Goal: Task Accomplishment & Management: Manage account settings

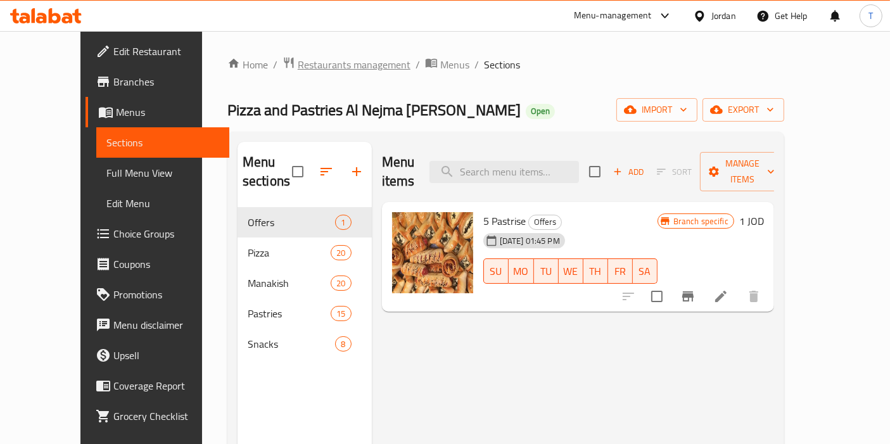
click at [298, 63] on span "Restaurants management" at bounding box center [354, 64] width 113 height 15
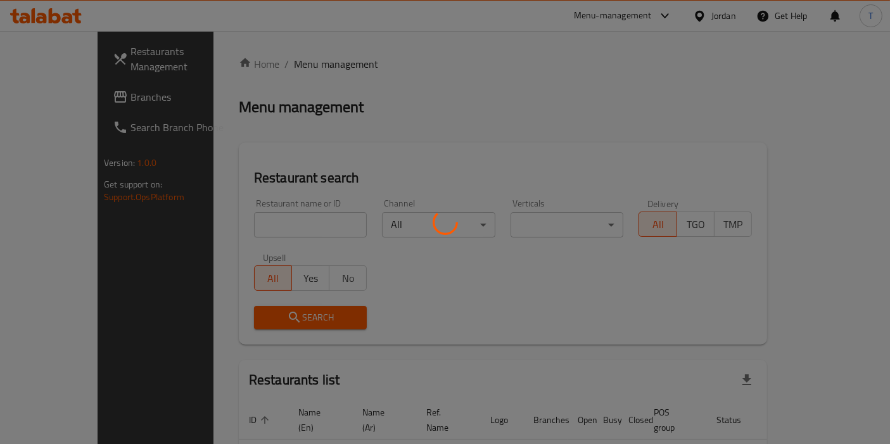
click at [265, 229] on div at bounding box center [445, 222] width 890 height 444
click at [269, 220] on div at bounding box center [445, 222] width 890 height 444
click at [237, 211] on div at bounding box center [445, 222] width 890 height 444
click at [251, 219] on div at bounding box center [445, 222] width 890 height 444
click at [246, 222] on div at bounding box center [445, 222] width 890 height 444
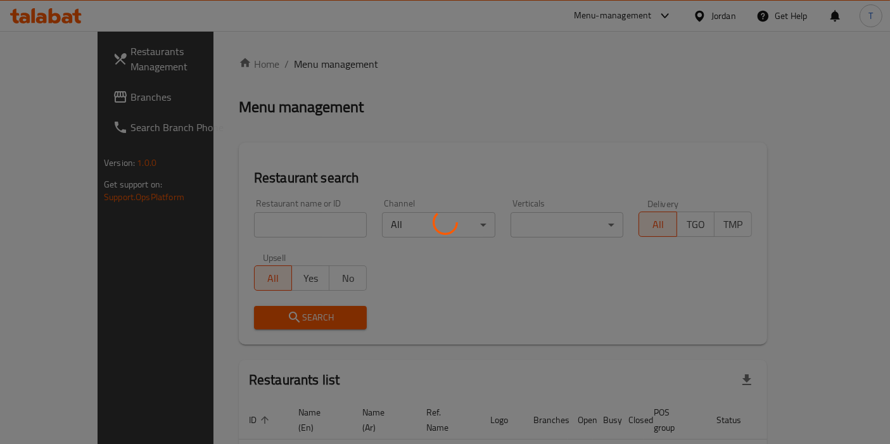
click at [251, 222] on div at bounding box center [445, 222] width 890 height 444
click at [258, 222] on div at bounding box center [445, 222] width 890 height 444
click at [258, 225] on div at bounding box center [445, 222] width 890 height 444
drag, startPoint x: 261, startPoint y: 223, endPoint x: 274, endPoint y: 238, distance: 19.8
click at [260, 224] on div at bounding box center [445, 222] width 890 height 444
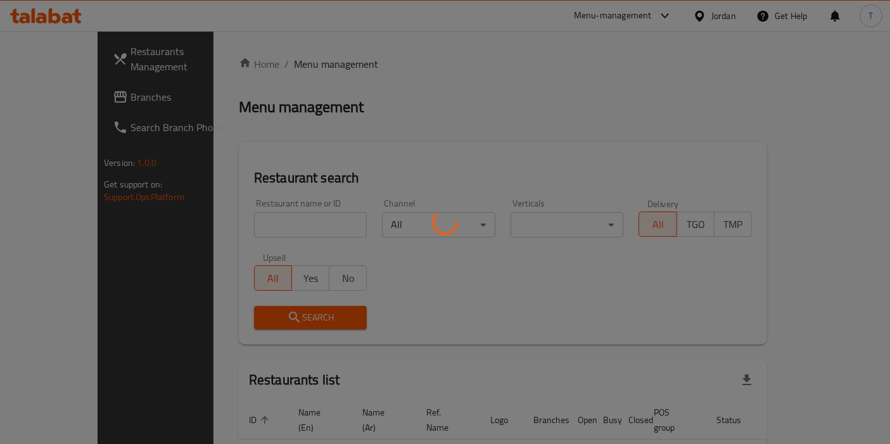
click at [264, 224] on div at bounding box center [445, 222] width 890 height 444
click at [266, 224] on div at bounding box center [445, 222] width 890 height 444
click at [261, 225] on div at bounding box center [445, 222] width 890 height 444
click at [267, 235] on div at bounding box center [445, 222] width 890 height 444
click at [253, 213] on div at bounding box center [445, 222] width 890 height 444
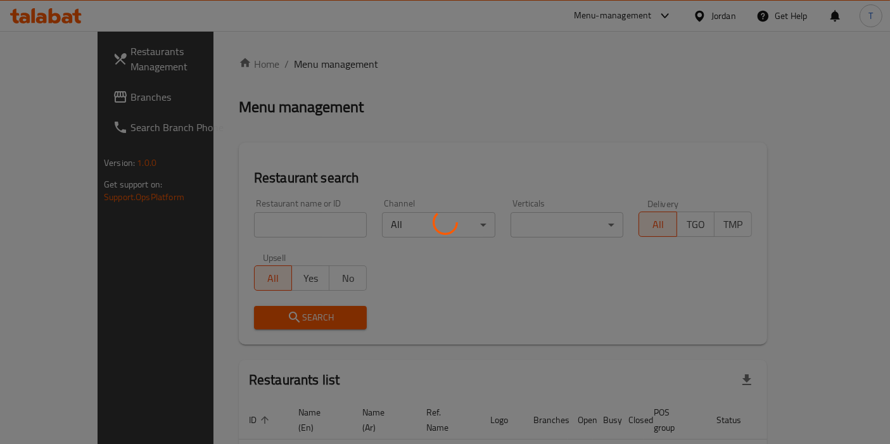
drag, startPoint x: 248, startPoint y: 231, endPoint x: 251, endPoint y: 246, distance: 14.9
click at [248, 231] on div at bounding box center [445, 222] width 890 height 444
click at [228, 227] on div at bounding box center [445, 222] width 890 height 444
click at [243, 217] on div at bounding box center [445, 222] width 890 height 444
click at [258, 223] on div at bounding box center [445, 222] width 890 height 444
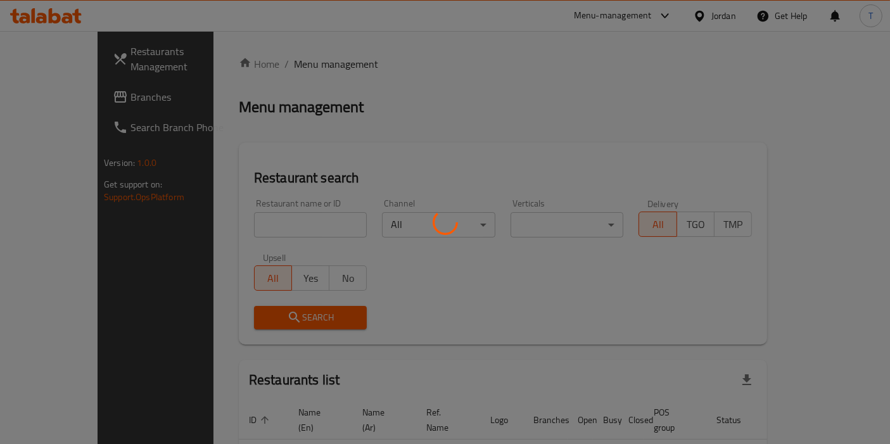
click at [249, 223] on div at bounding box center [445, 222] width 890 height 444
click at [250, 215] on div at bounding box center [445, 222] width 890 height 444
drag, startPoint x: 244, startPoint y: 215, endPoint x: 247, endPoint y: 222, distance: 7.1
click at [243, 215] on div at bounding box center [445, 222] width 890 height 444
click at [244, 214] on div at bounding box center [445, 222] width 890 height 444
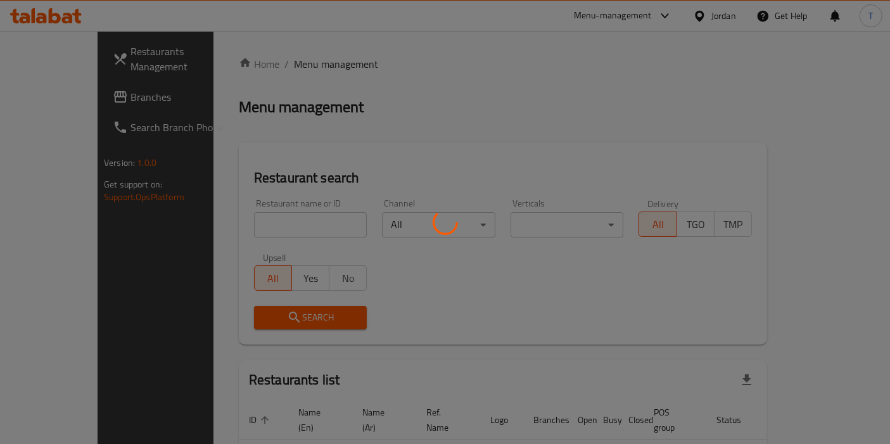
click at [234, 207] on div at bounding box center [445, 222] width 890 height 444
click at [272, 220] on div at bounding box center [445, 222] width 890 height 444
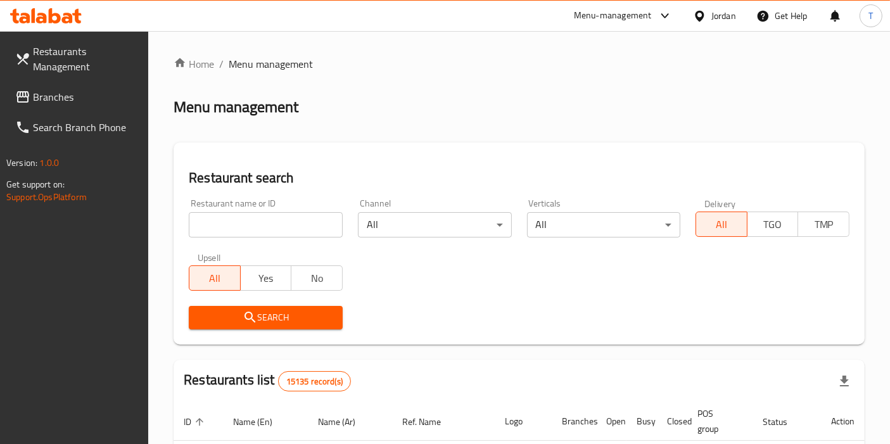
click at [260, 217] on input "search" at bounding box center [266, 224] width 154 height 25
type input "chicken twist"
click button "Search" at bounding box center [266, 317] width 154 height 23
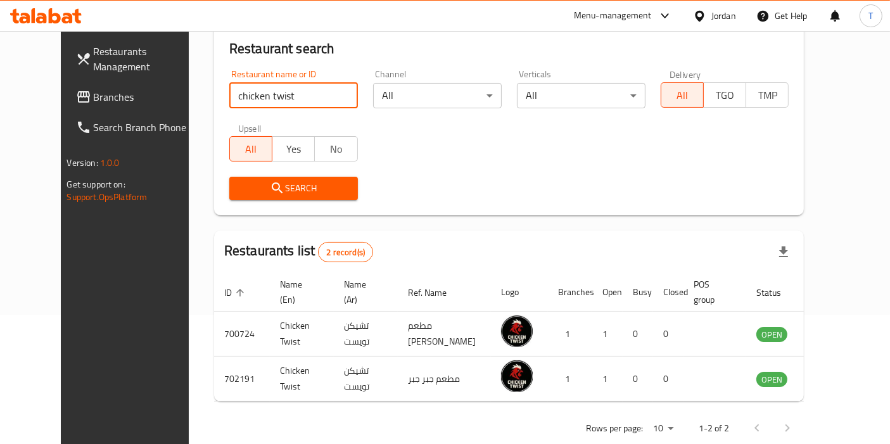
scroll to position [140, 0]
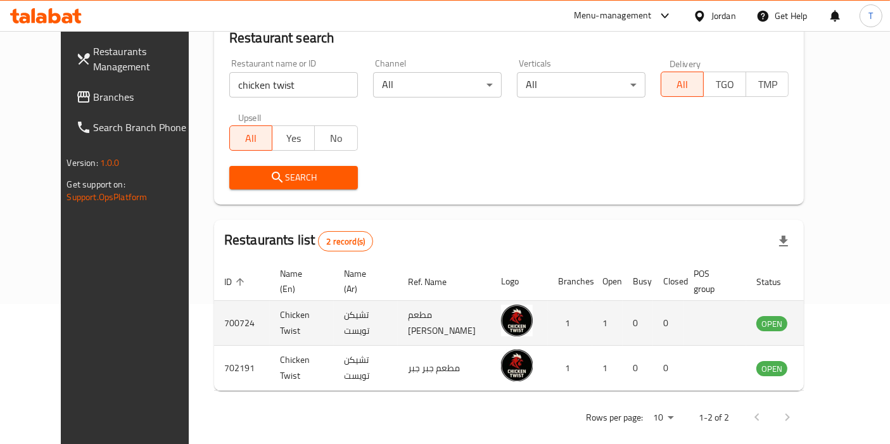
drag, startPoint x: 853, startPoint y: 325, endPoint x: 849, endPoint y: 315, distance: 10.6
click at [853, 324] on td "enhanced table" at bounding box center [835, 323] width 44 height 45
click at [838, 315] on icon "enhanced table" at bounding box center [830, 322] width 15 height 15
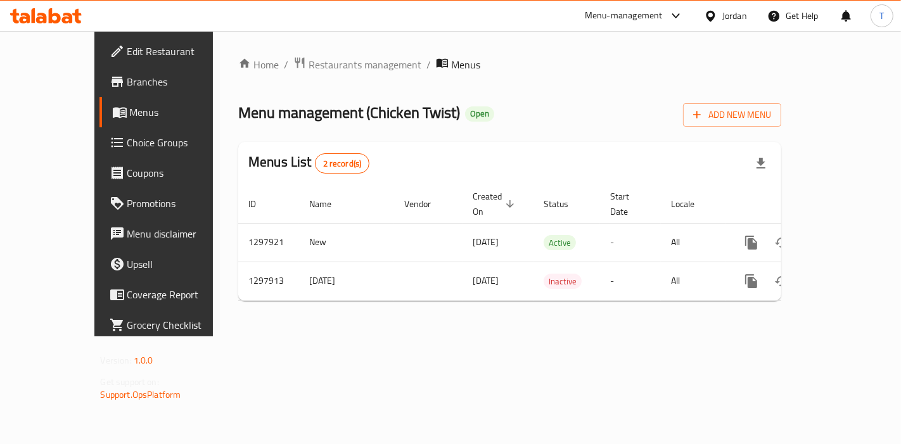
click at [130, 113] on span "Menus" at bounding box center [182, 112] width 105 height 15
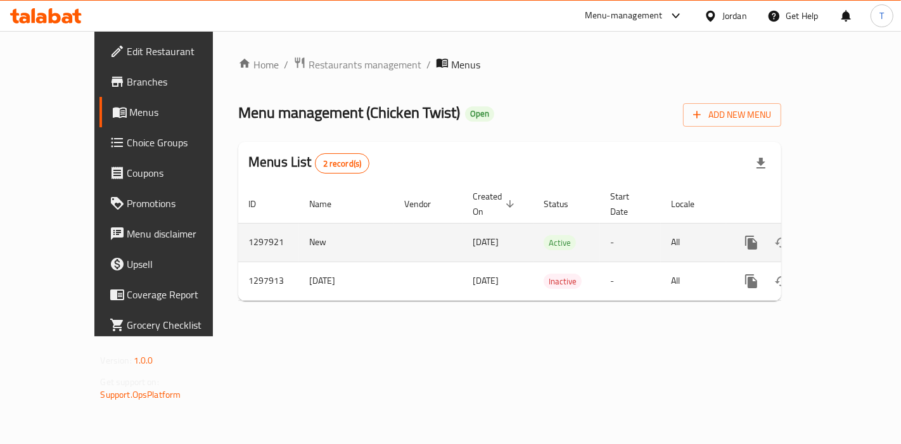
click at [843, 227] on link "enhanced table" at bounding box center [842, 242] width 30 height 30
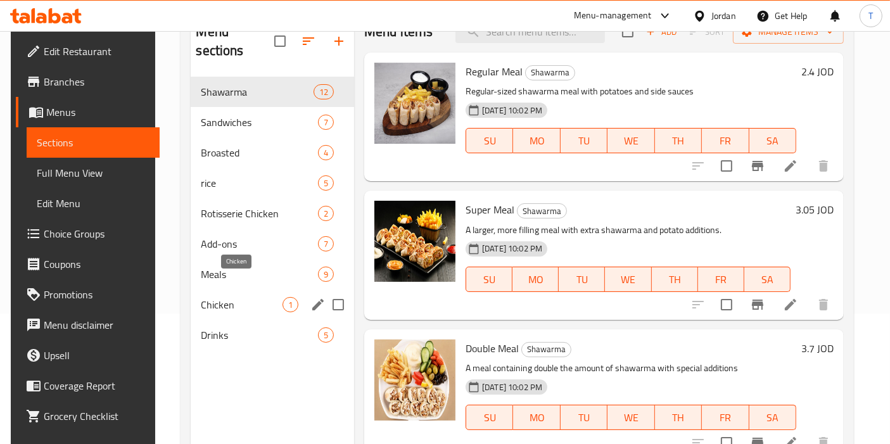
scroll to position [70, 0]
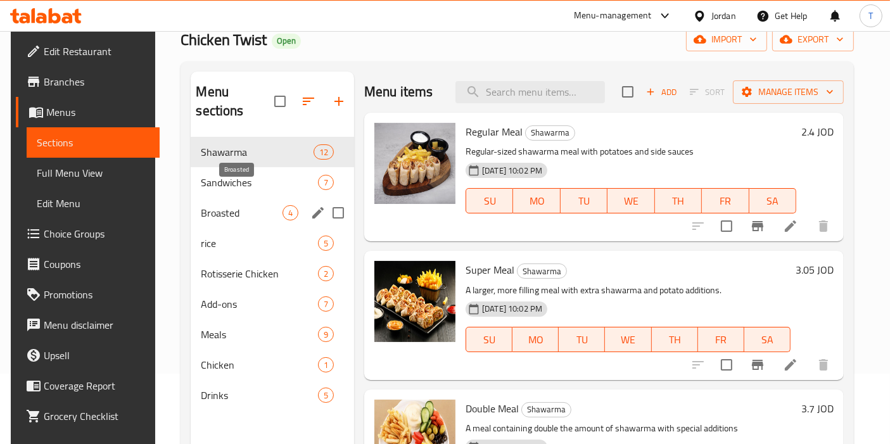
click at [220, 205] on span "Broasted" at bounding box center [242, 212] width 82 height 15
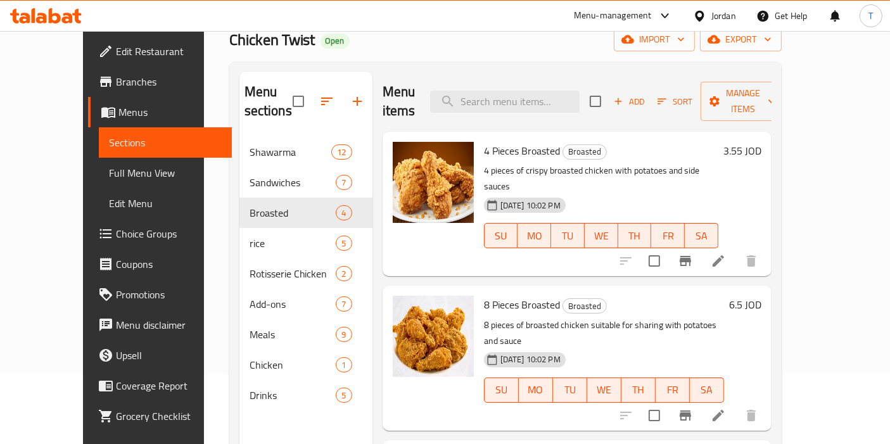
click at [724, 255] on icon at bounding box center [718, 260] width 11 height 11
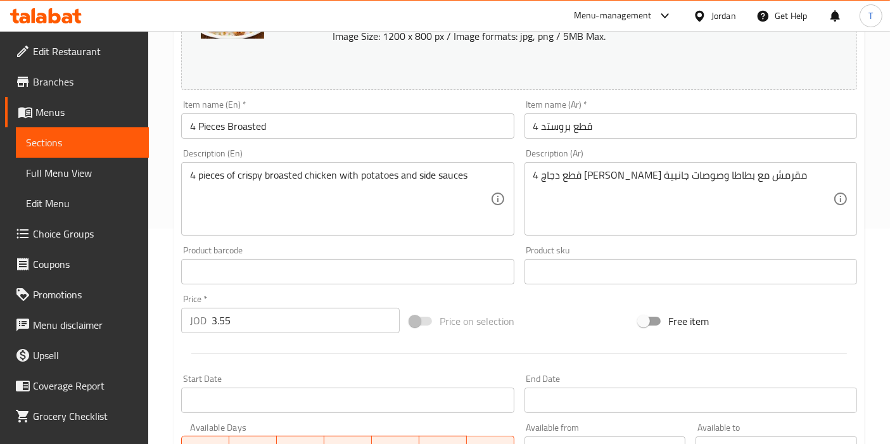
scroll to position [141, 0]
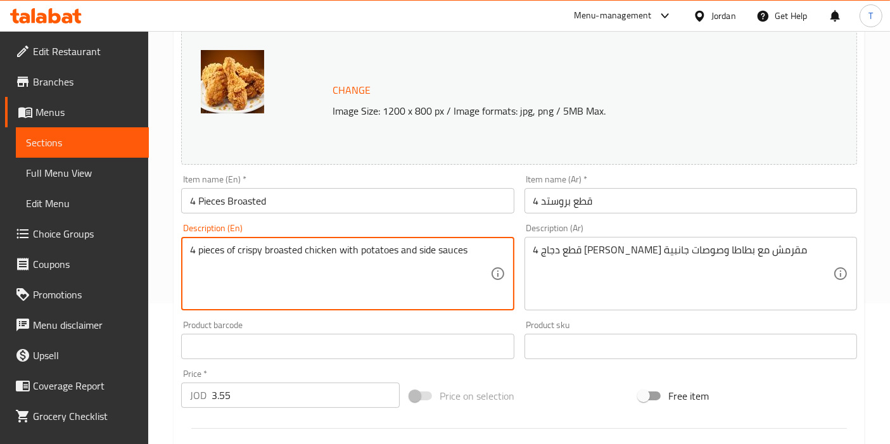
drag, startPoint x: 231, startPoint y: 256, endPoint x: 445, endPoint y: 259, distance: 214.1
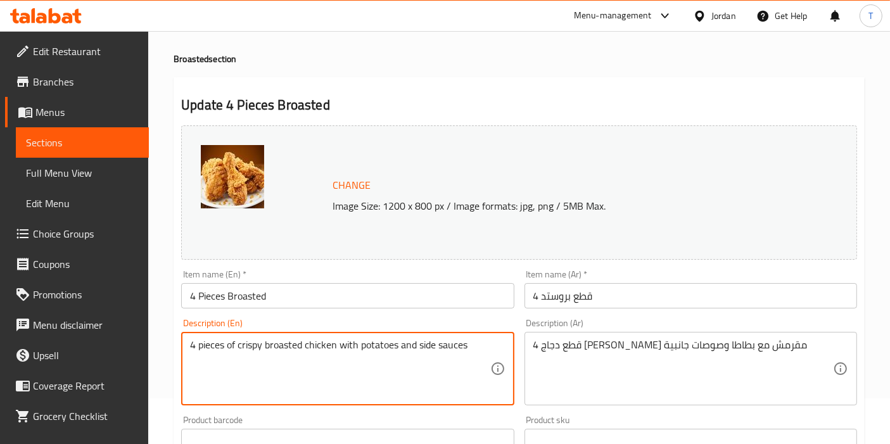
scroll to position [0, 0]
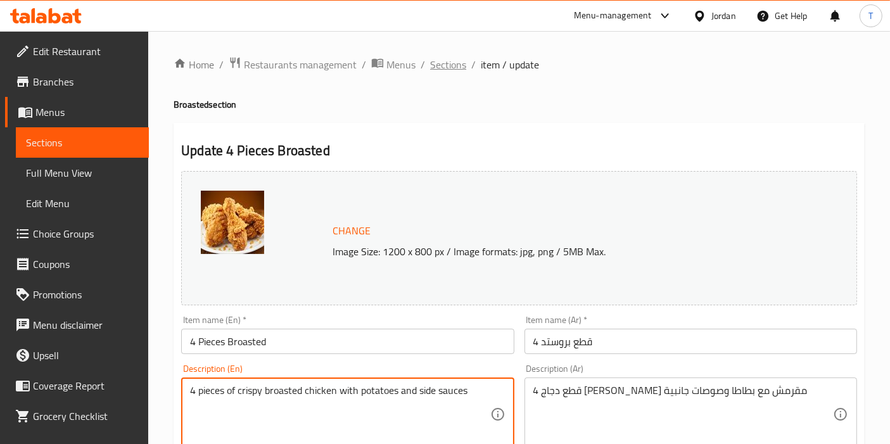
click at [454, 63] on span "Sections" at bounding box center [448, 64] width 36 height 15
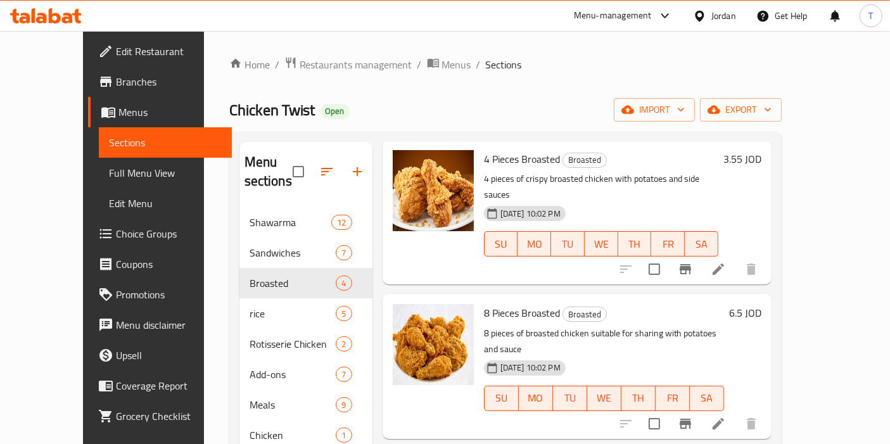
scroll to position [141, 0]
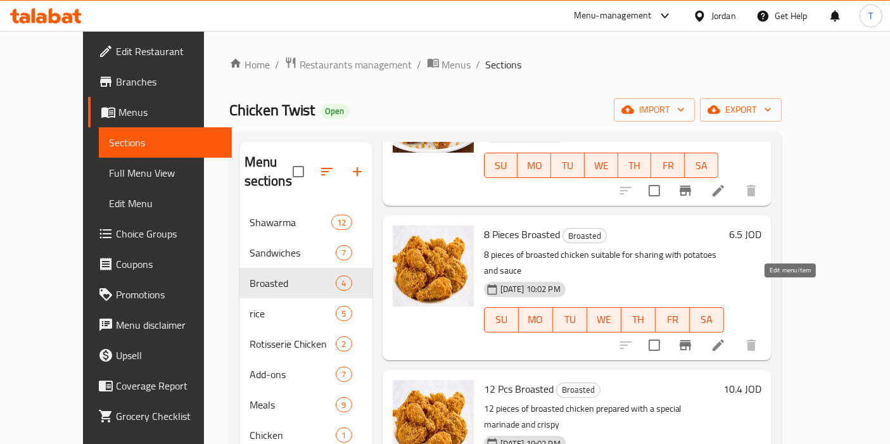
click at [724, 340] on icon at bounding box center [718, 345] width 11 height 11
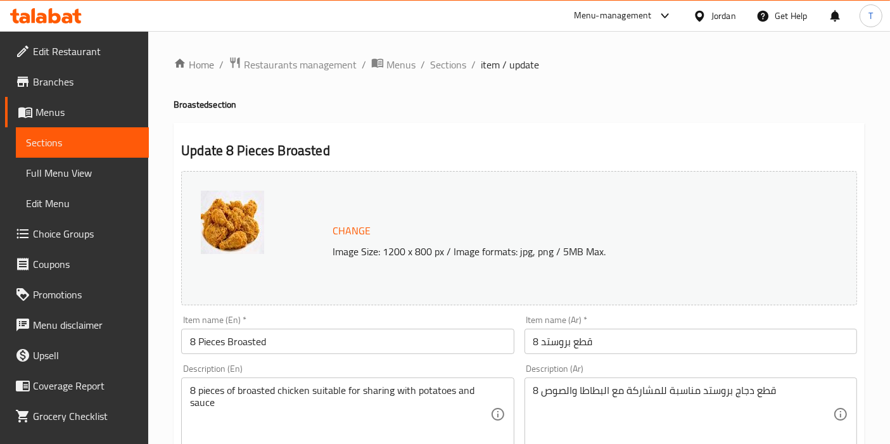
click at [427, 68] on ol "Home / Restaurants management / Menus / Sections / item / update" at bounding box center [519, 64] width 691 height 16
click at [440, 68] on span "Sections" at bounding box center [448, 64] width 36 height 15
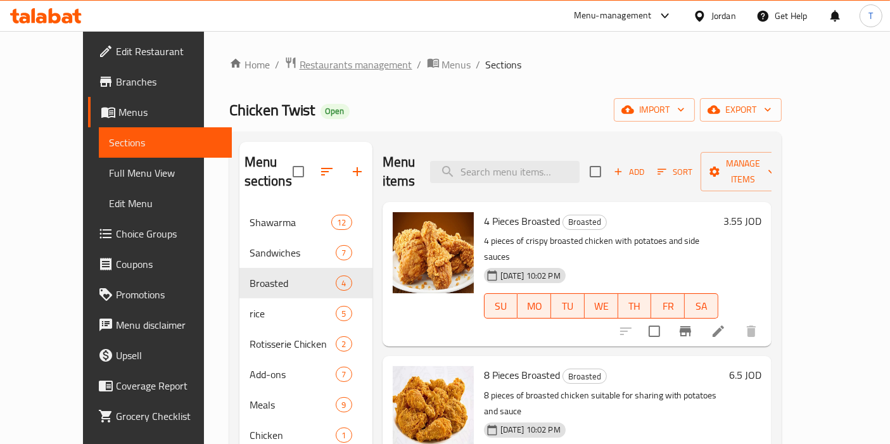
click at [307, 72] on span "Restaurants management" at bounding box center [356, 64] width 113 height 15
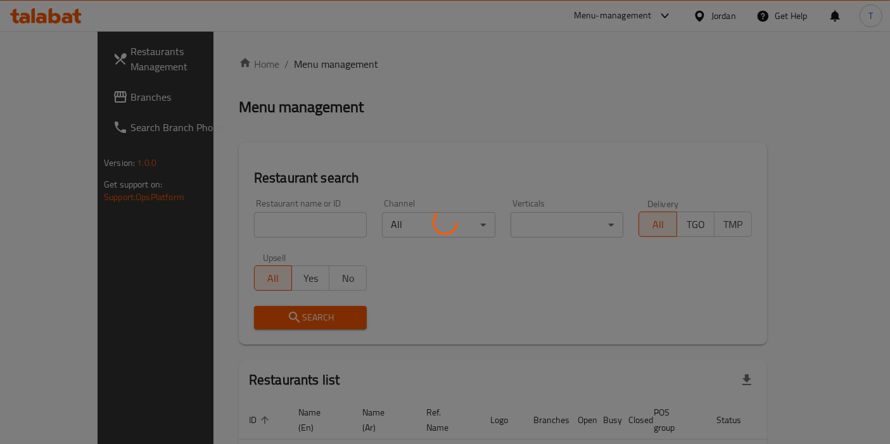
click at [260, 211] on div at bounding box center [445, 222] width 890 height 444
click at [272, 225] on div at bounding box center [445, 222] width 890 height 444
click at [273, 221] on div at bounding box center [445, 222] width 890 height 444
click at [273, 220] on div at bounding box center [445, 222] width 890 height 444
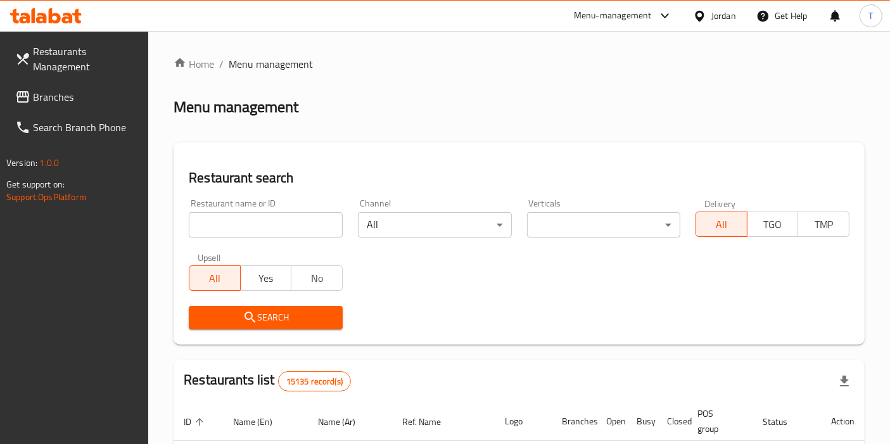
click at [259, 225] on input "search" at bounding box center [266, 224] width 154 height 25
type input "ف"
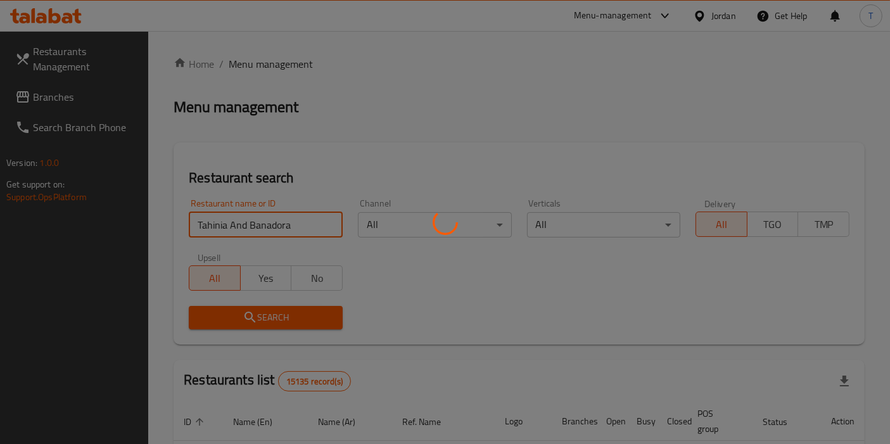
click button "Search" at bounding box center [266, 317] width 154 height 23
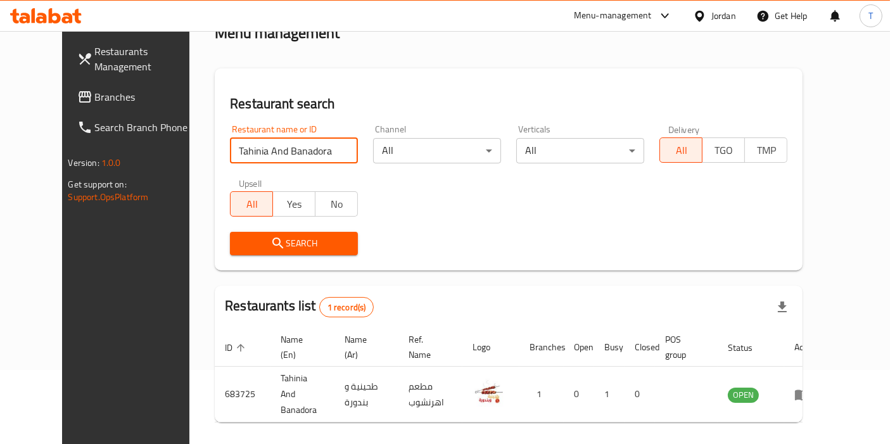
scroll to position [110, 0]
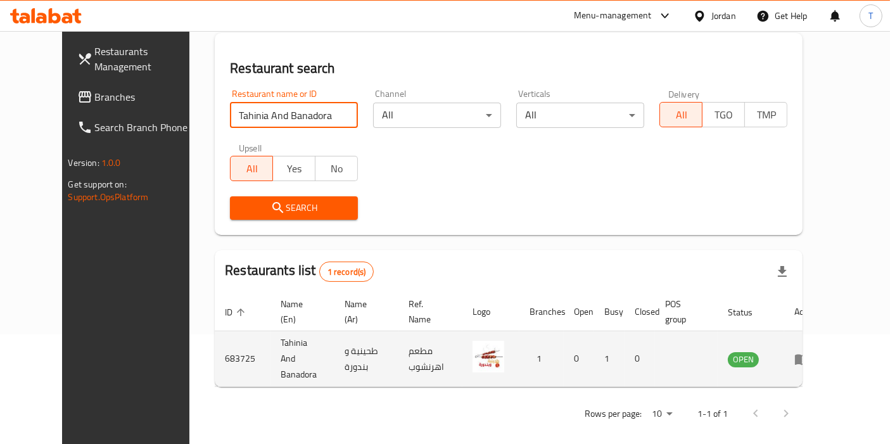
click at [215, 355] on td "683725" at bounding box center [243, 359] width 56 height 56
copy td "683725"
click at [270, 344] on td "Tahinia And Banadora" at bounding box center [302, 359] width 64 height 56
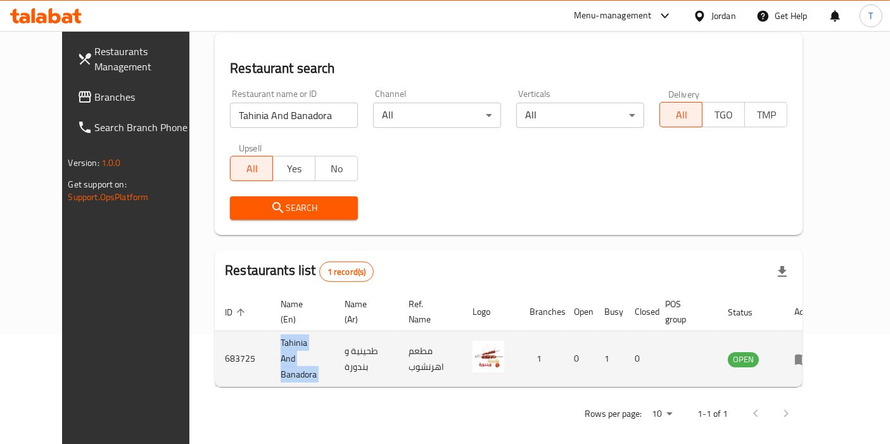
click at [270, 344] on td "Tahinia And Banadora" at bounding box center [302, 359] width 64 height 56
copy td "Tahinia And Banadora"
click at [215, 356] on td "683725" at bounding box center [243, 359] width 56 height 56
drag, startPoint x: 201, startPoint y: 356, endPoint x: 194, endPoint y: 353, distance: 7.7
click at [215, 353] on td "683725" at bounding box center [243, 359] width 56 height 56
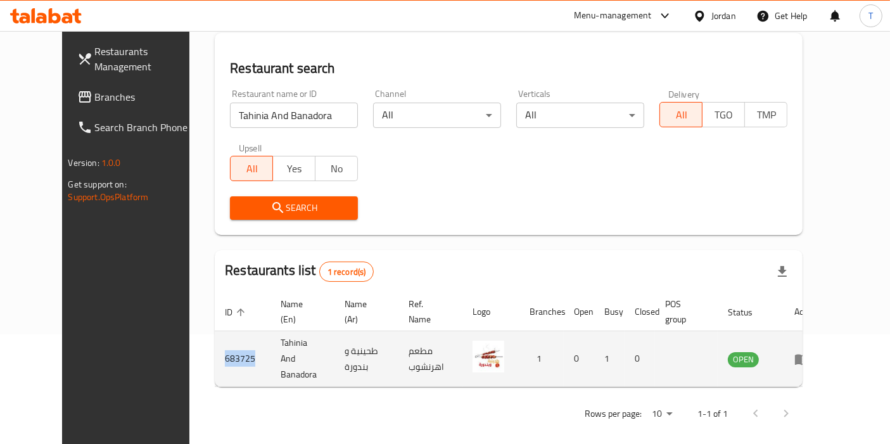
click at [215, 353] on td "683725" at bounding box center [243, 359] width 56 height 56
copy td "683725"
click at [270, 350] on td "Tahinia And Banadora" at bounding box center [302, 359] width 64 height 56
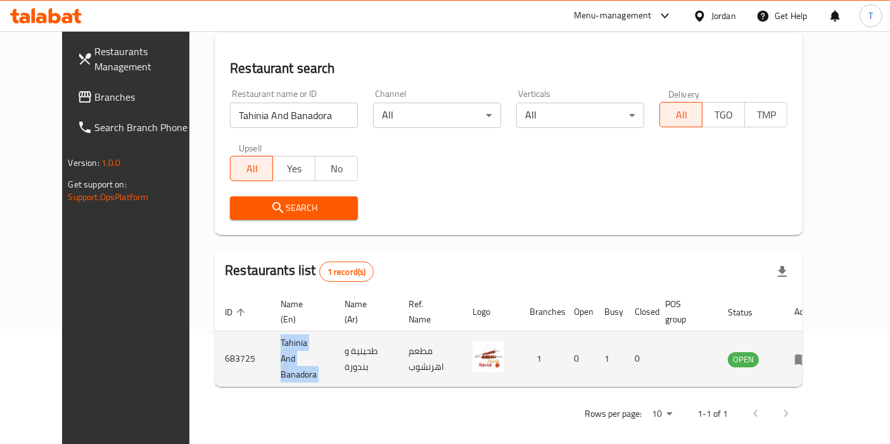
copy td "Tahinia And Banadora"
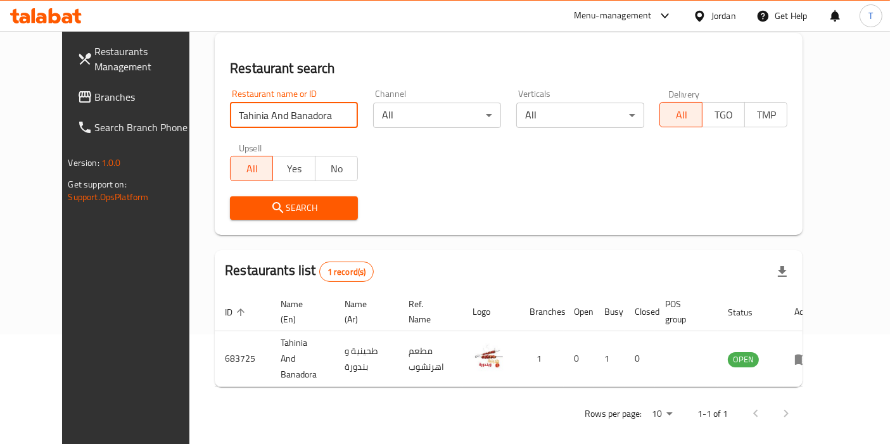
click at [300, 110] on input "Tahinia And Banadora" at bounding box center [294, 115] width 128 height 25
click at [299, 110] on input "Tahinia And Banadora" at bounding box center [294, 115] width 128 height 25
type input "sama [GEOGRAPHIC_DATA]"
click at [298, 196] on button "Search" at bounding box center [294, 207] width 128 height 23
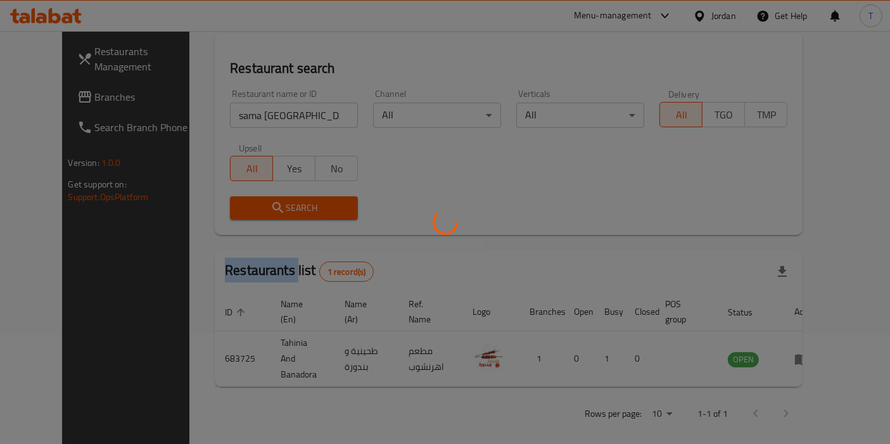
click at [298, 196] on div at bounding box center [445, 222] width 890 height 444
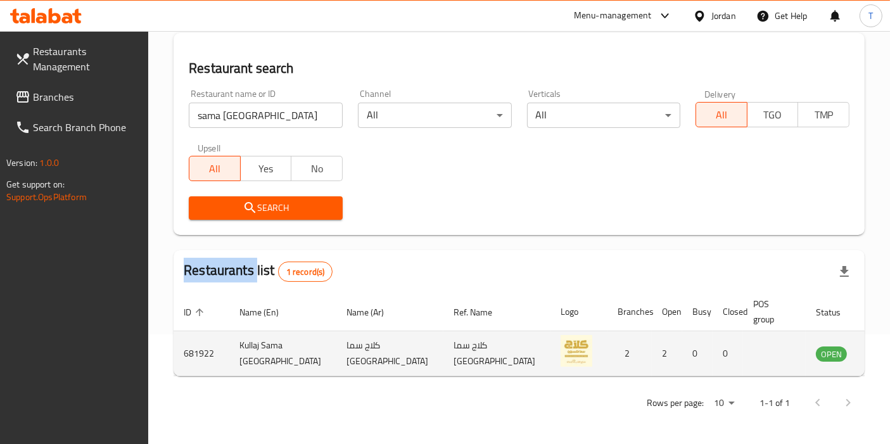
click at [883, 356] on icon "enhanced table" at bounding box center [890, 354] width 14 height 11
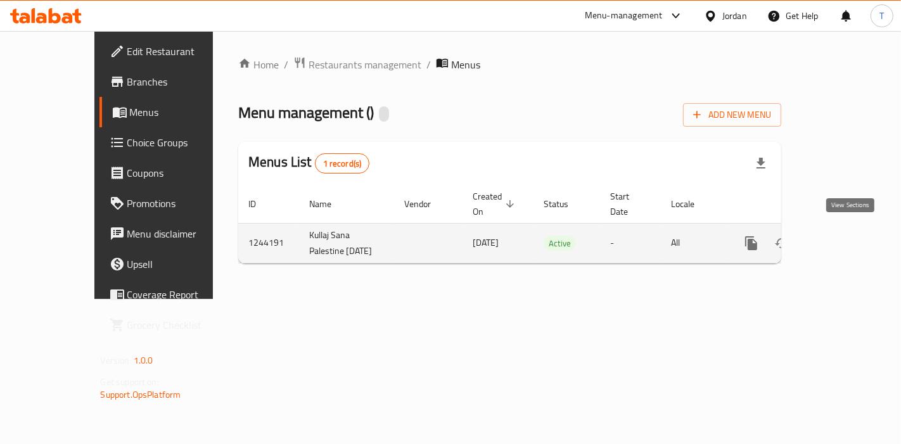
click at [849, 236] on icon "enhanced table" at bounding box center [842, 243] width 15 height 15
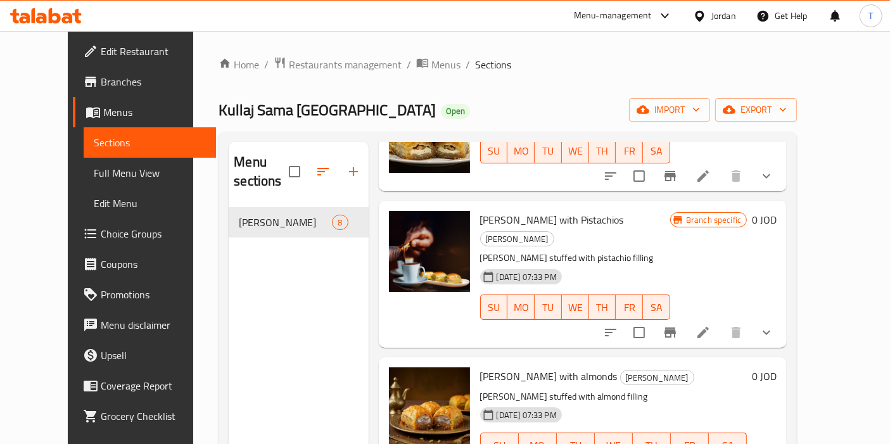
scroll to position [141, 0]
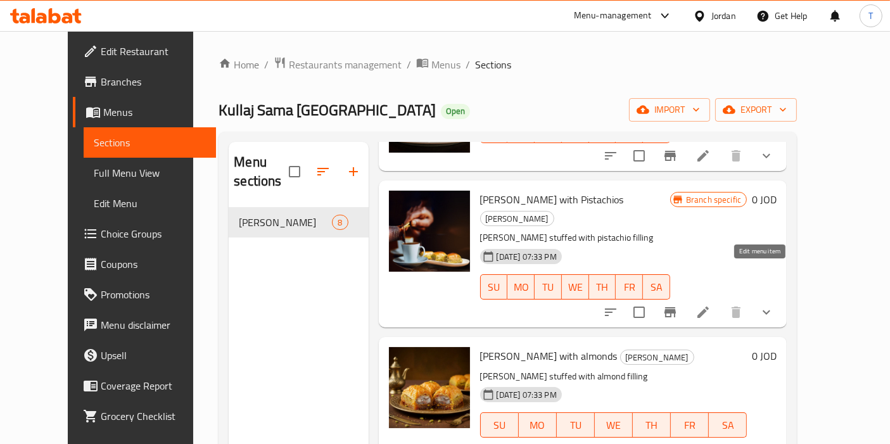
click at [709, 307] on icon at bounding box center [702, 312] width 11 height 11
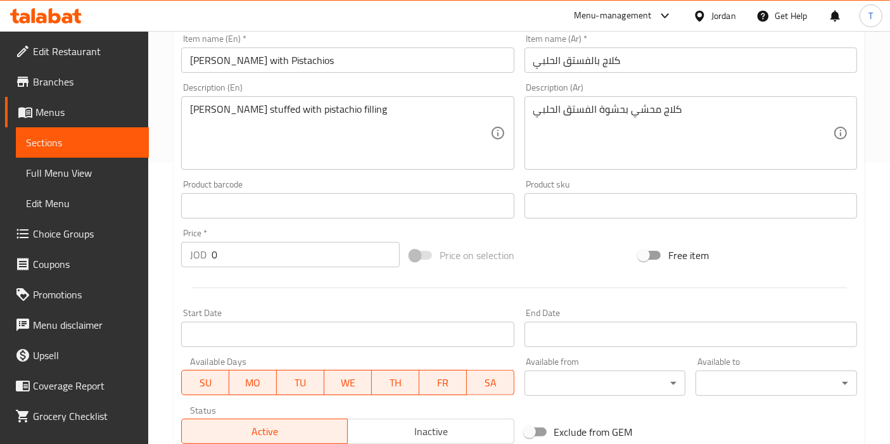
scroll to position [492, 0]
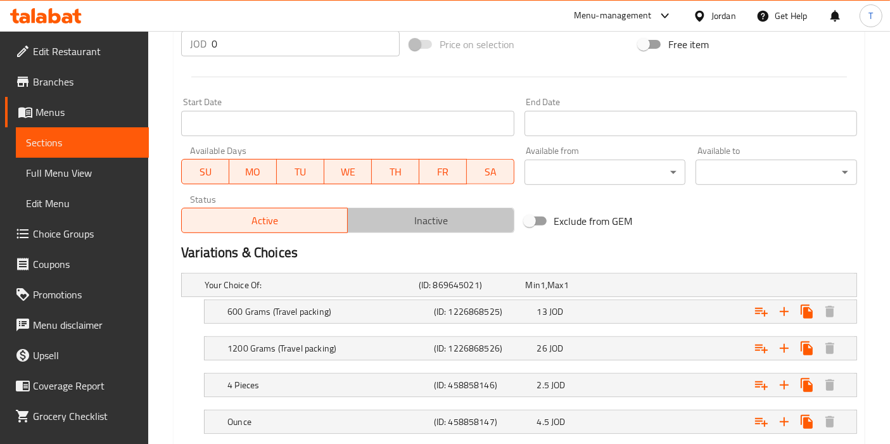
click at [410, 231] on button "Inactive" at bounding box center [430, 220] width 167 height 25
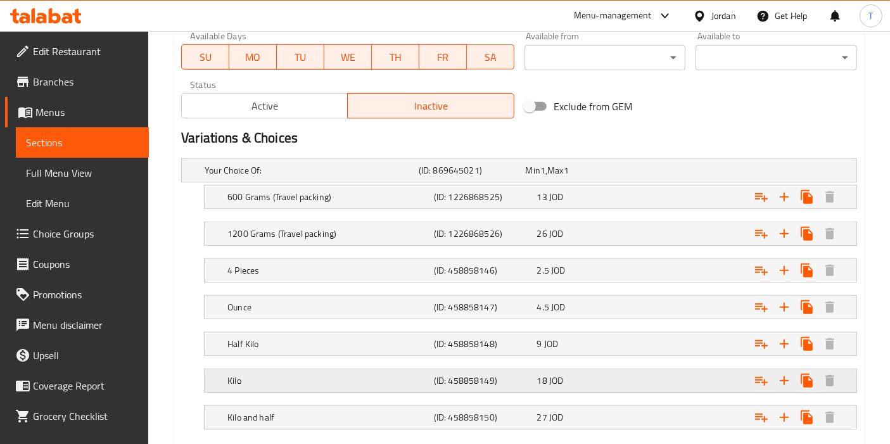
scroll to position [678, 0]
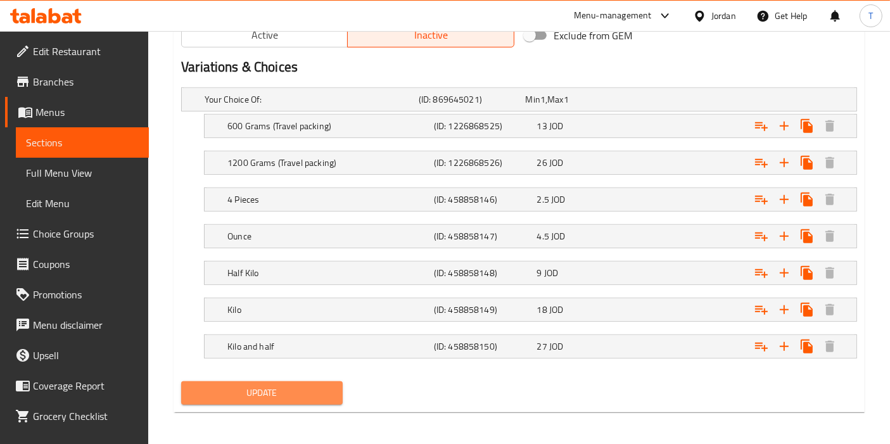
click at [324, 386] on span "Update" at bounding box center [261, 393] width 141 height 16
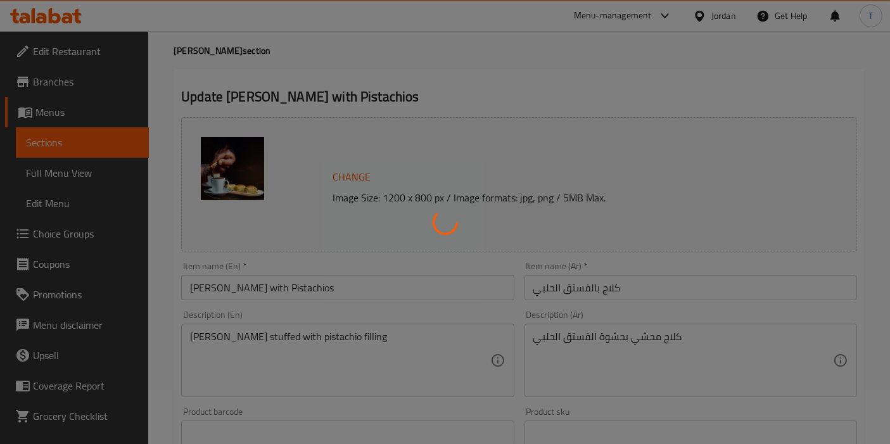
scroll to position [0, 0]
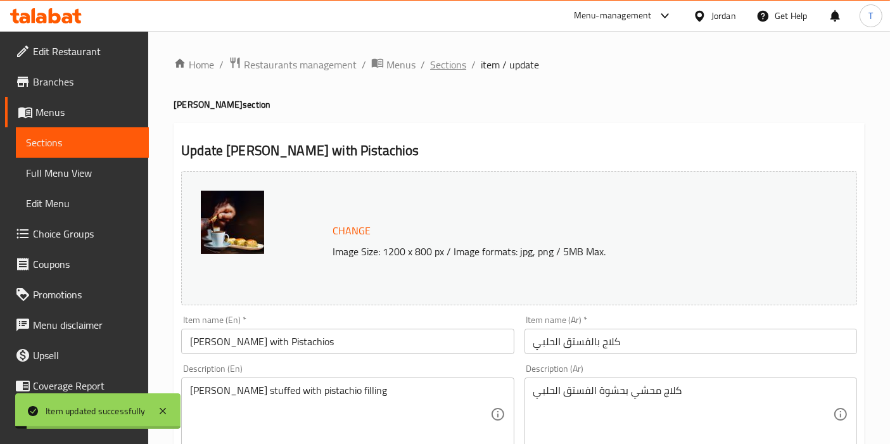
click at [450, 68] on span "Sections" at bounding box center [448, 64] width 36 height 15
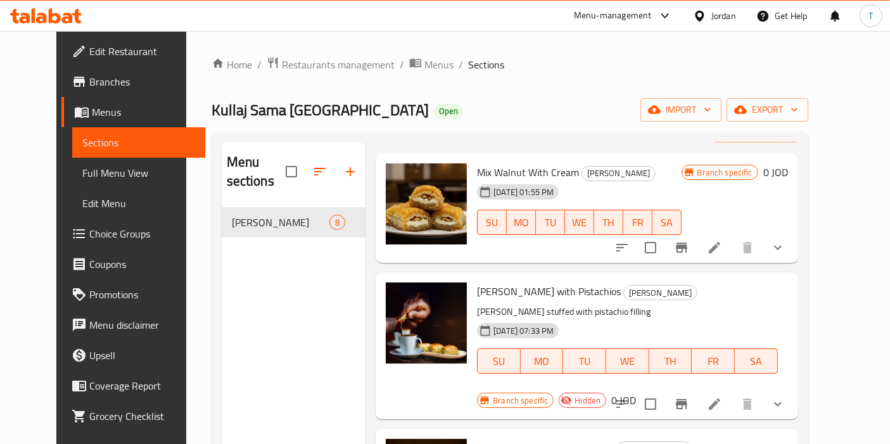
scroll to position [70, 0]
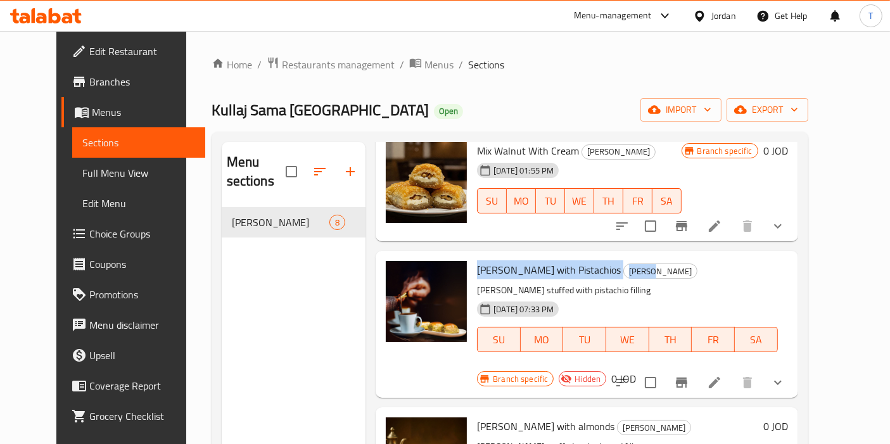
drag, startPoint x: 464, startPoint y: 254, endPoint x: 600, endPoint y: 252, distance: 136.2
click at [600, 261] on h6 "[PERSON_NAME] with Pistachios [PERSON_NAME]" at bounding box center [627, 270] width 301 height 18
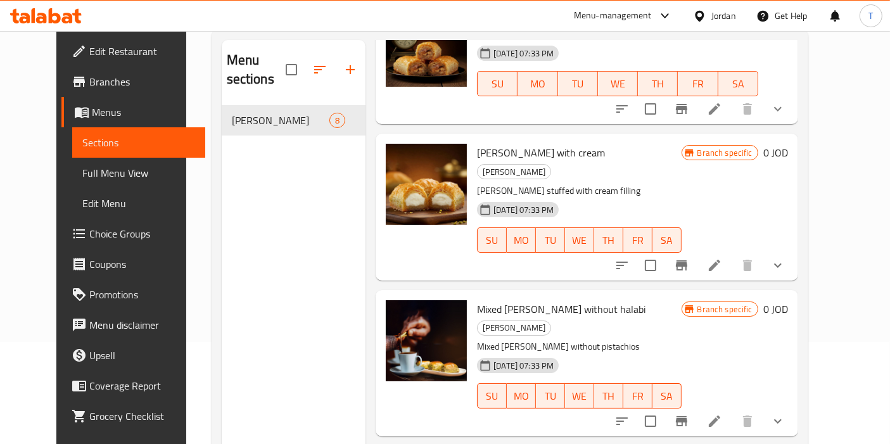
scroll to position [177, 0]
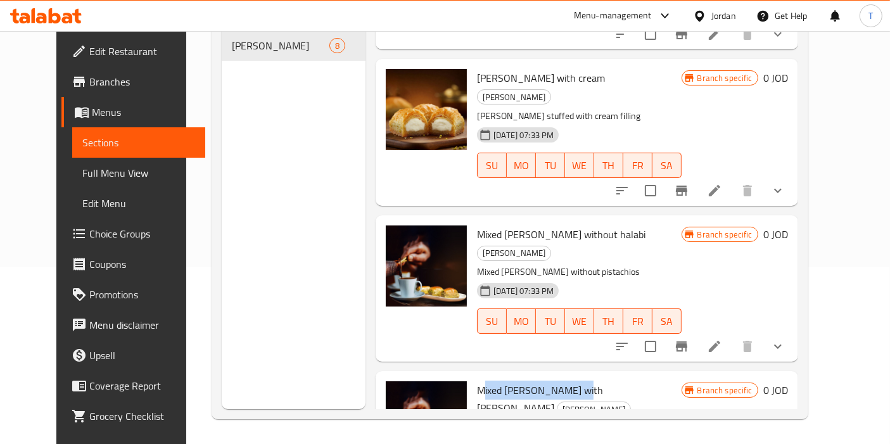
drag, startPoint x: 472, startPoint y: 301, endPoint x: 560, endPoint y: 301, distance: 88.0
click at [560, 381] on span "Mixed [PERSON_NAME] with [PERSON_NAME]" at bounding box center [540, 399] width 126 height 37
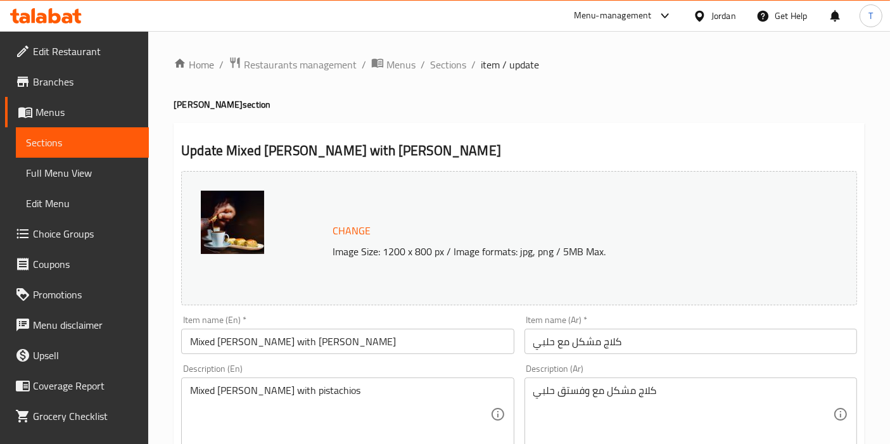
click at [459, 67] on span "Sections" at bounding box center [448, 64] width 36 height 15
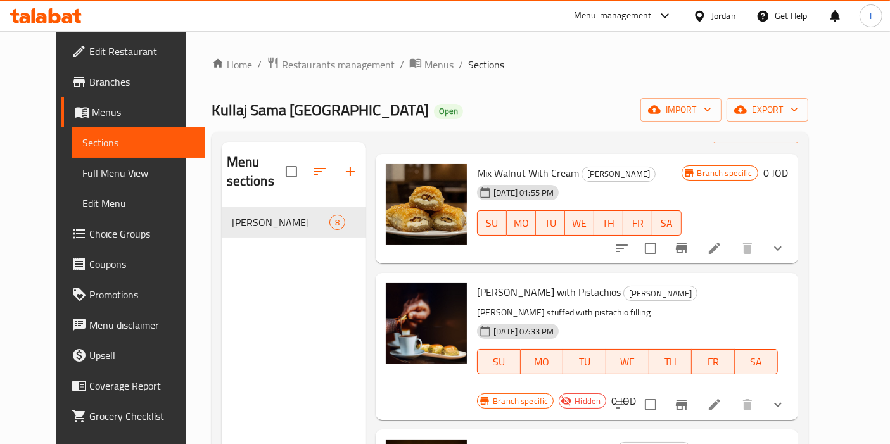
scroll to position [70, 0]
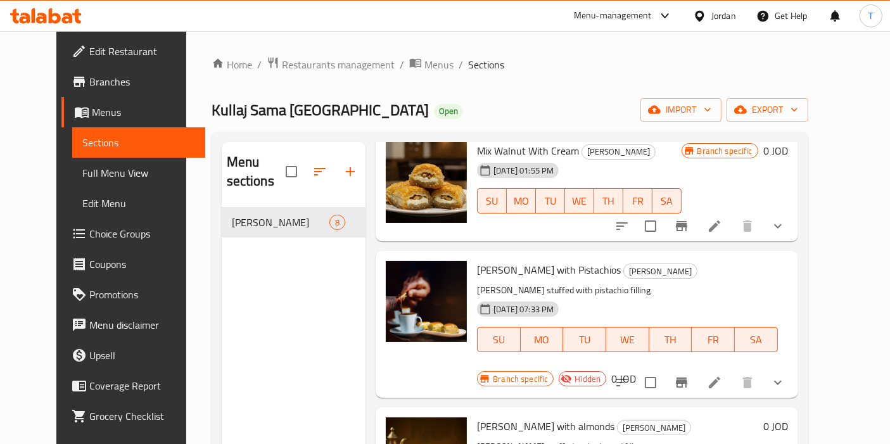
click at [722, 375] on icon at bounding box center [714, 382] width 15 height 15
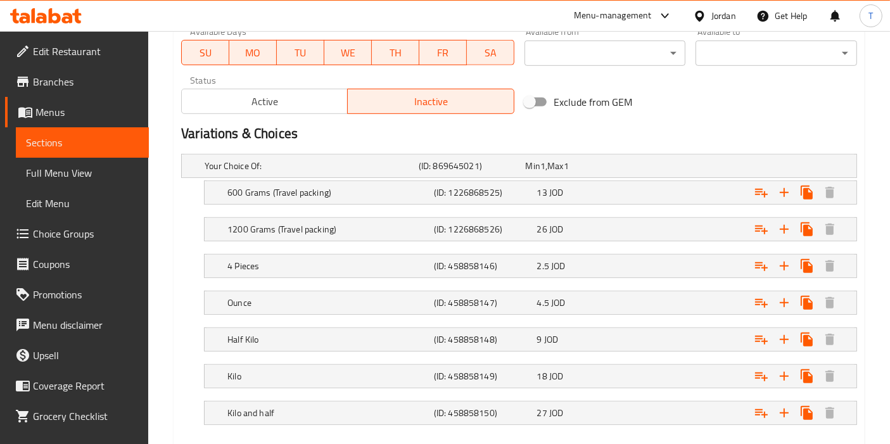
scroll to position [633, 0]
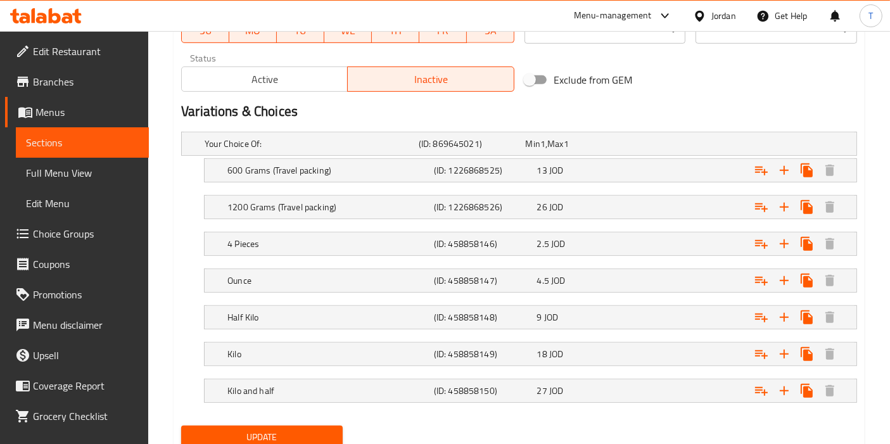
drag, startPoint x: 569, startPoint y: 351, endPoint x: 436, endPoint y: 424, distance: 152.2
click at [436, 422] on div "Update" at bounding box center [519, 438] width 686 height 34
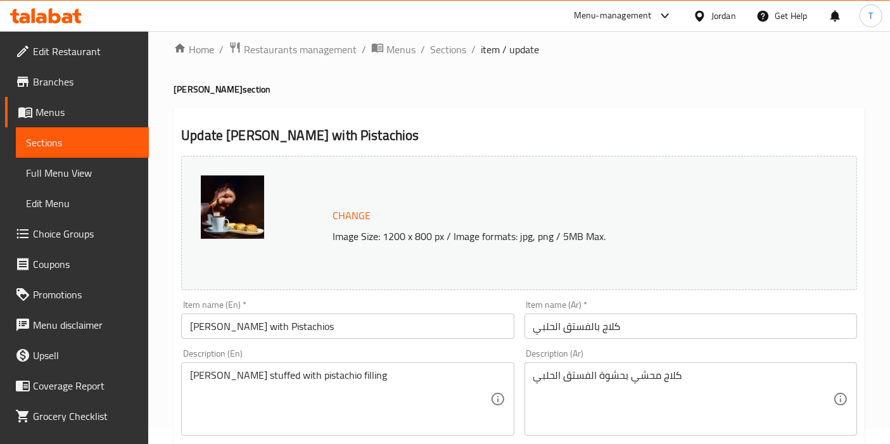
scroll to position [0, 0]
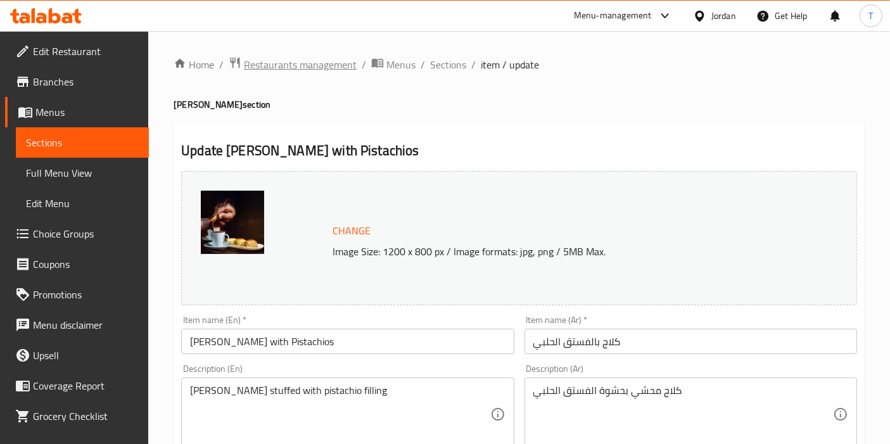
click at [298, 57] on span "Restaurants management" at bounding box center [300, 64] width 113 height 15
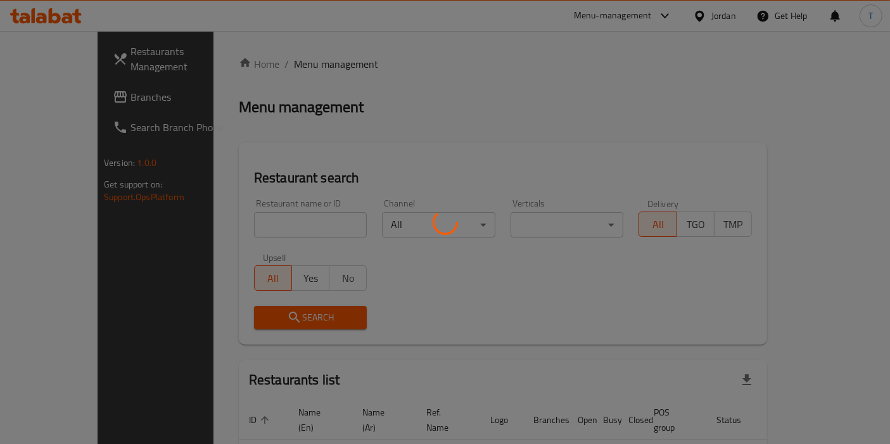
click at [277, 221] on div at bounding box center [445, 222] width 890 height 444
click at [296, 227] on div at bounding box center [445, 222] width 890 height 444
drag, startPoint x: 288, startPoint y: 220, endPoint x: 302, endPoint y: 225, distance: 14.6
click at [288, 220] on div at bounding box center [445, 222] width 890 height 444
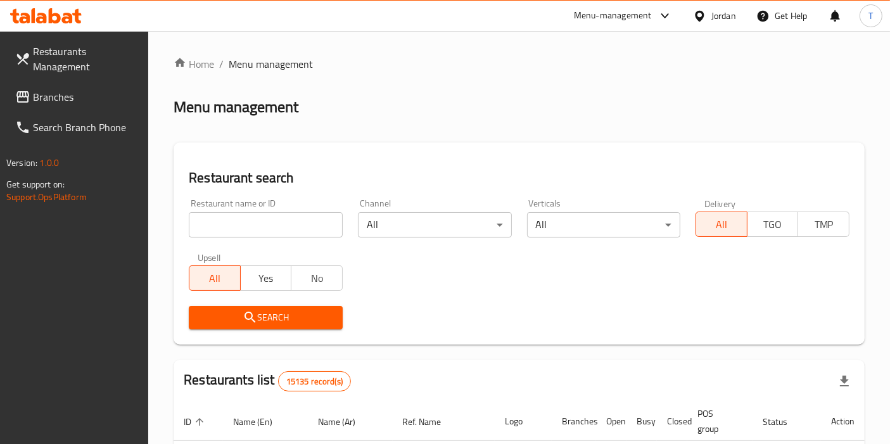
drag, startPoint x: 264, startPoint y: 224, endPoint x: 293, endPoint y: 232, distance: 29.9
click at [264, 225] on input "search" at bounding box center [266, 224] width 154 height 25
type input "smash beast"
click at [286, 310] on span "Search" at bounding box center [266, 318] width 134 height 16
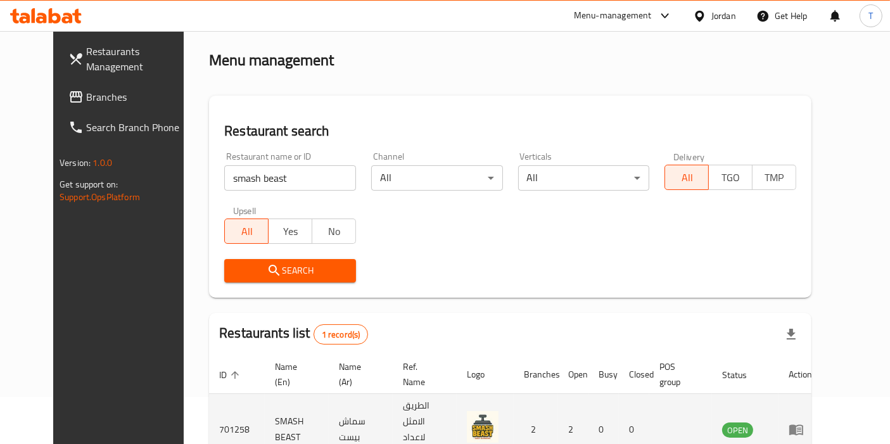
scroll to position [110, 0]
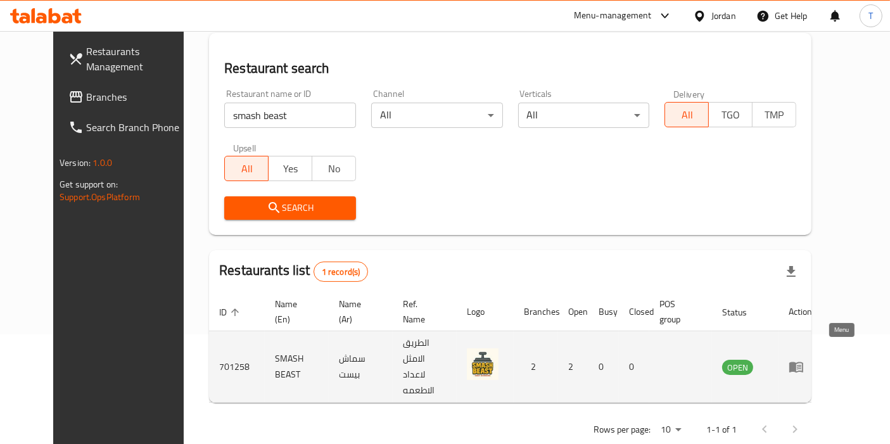
click at [804, 359] on icon "enhanced table" at bounding box center [796, 366] width 15 height 15
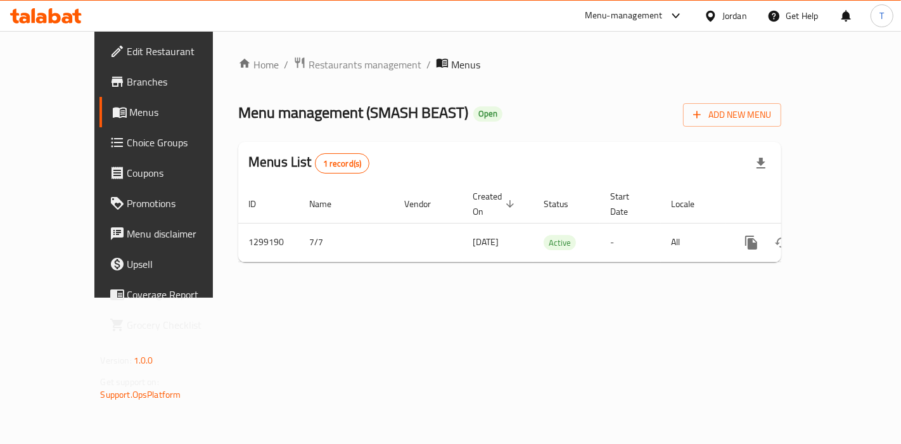
click at [127, 84] on span "Branches" at bounding box center [180, 81] width 107 height 15
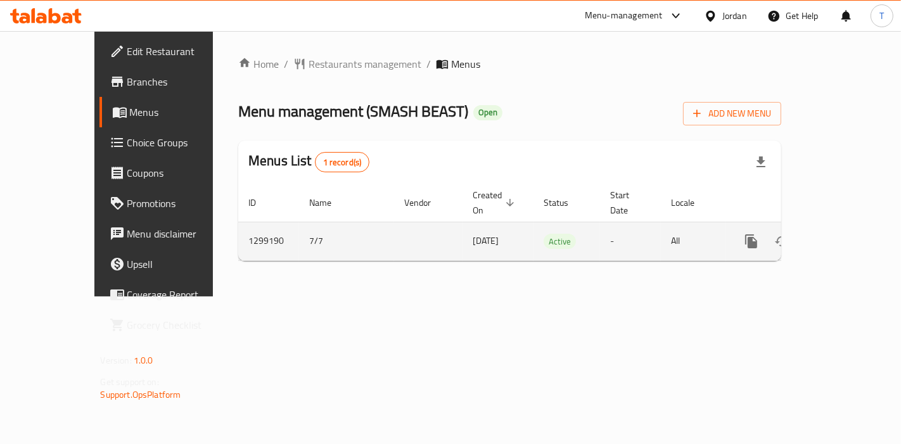
click at [847, 236] on icon "enhanced table" at bounding box center [842, 241] width 11 height 11
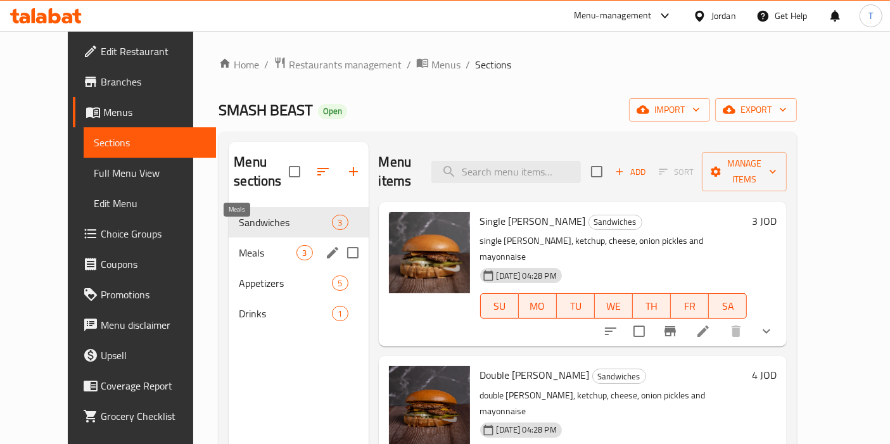
click at [239, 245] on span "Meals" at bounding box center [268, 252] width 58 height 15
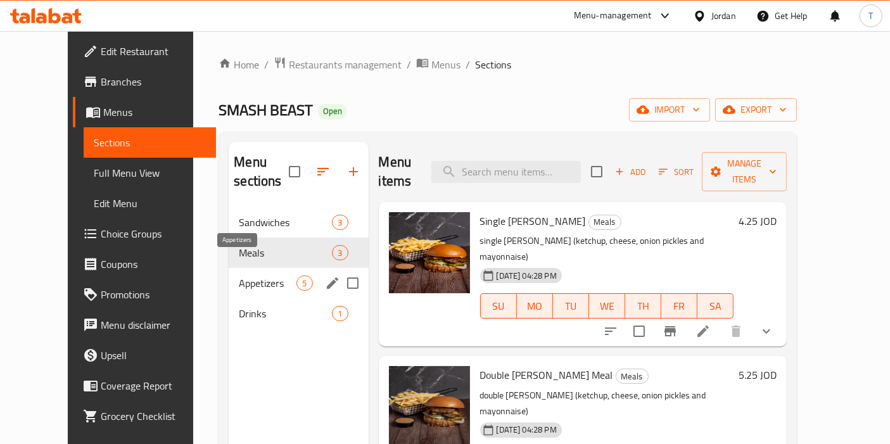
click at [239, 276] on span "Appetizers" at bounding box center [268, 283] width 58 height 15
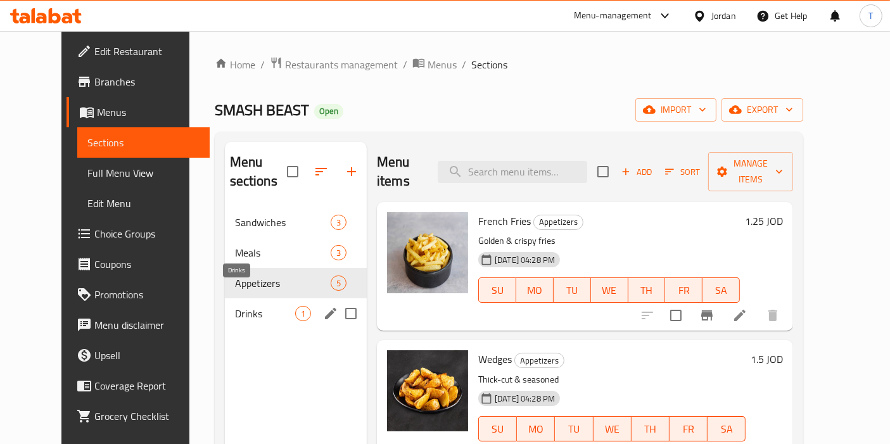
click at [235, 306] on span "Drinks" at bounding box center [265, 313] width 60 height 15
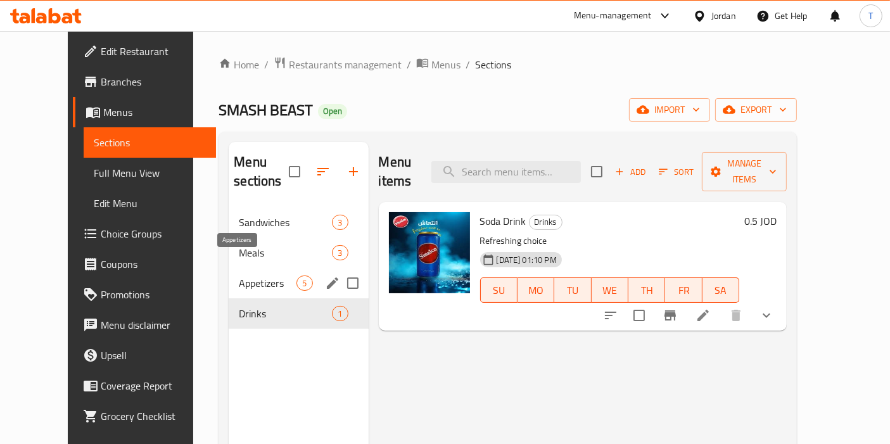
click at [246, 276] on span "Appetizers" at bounding box center [268, 283] width 58 height 15
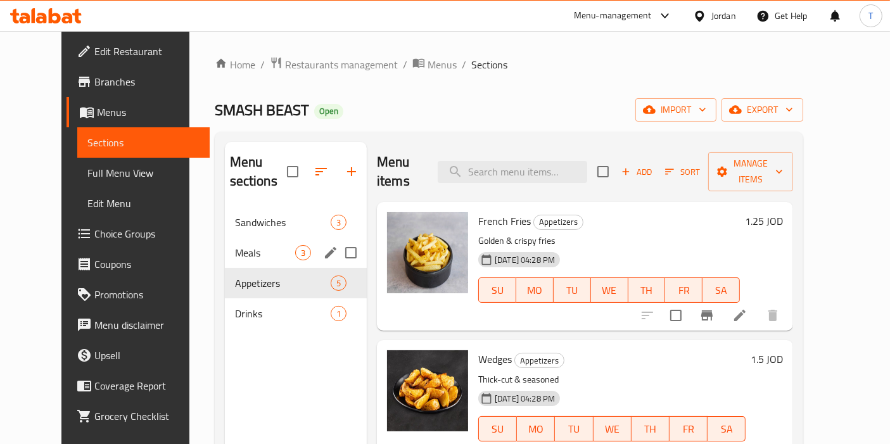
click at [242, 247] on div "Meals 3" at bounding box center [296, 253] width 142 height 30
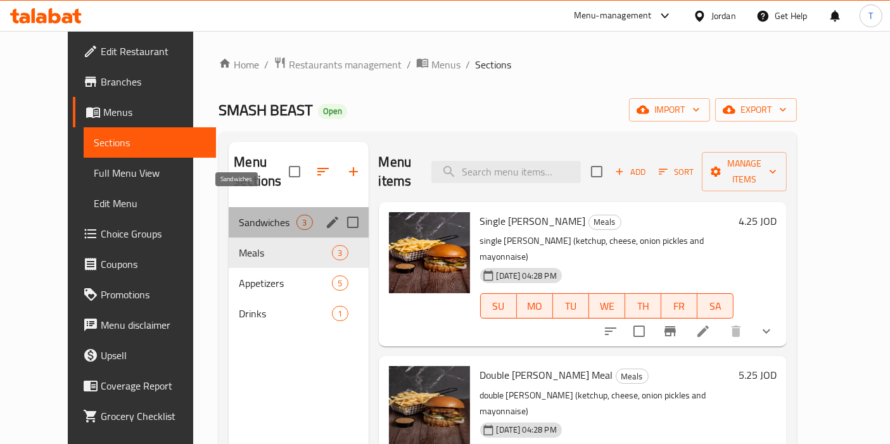
click at [239, 215] on span "Sandwiches" at bounding box center [268, 222] width 58 height 15
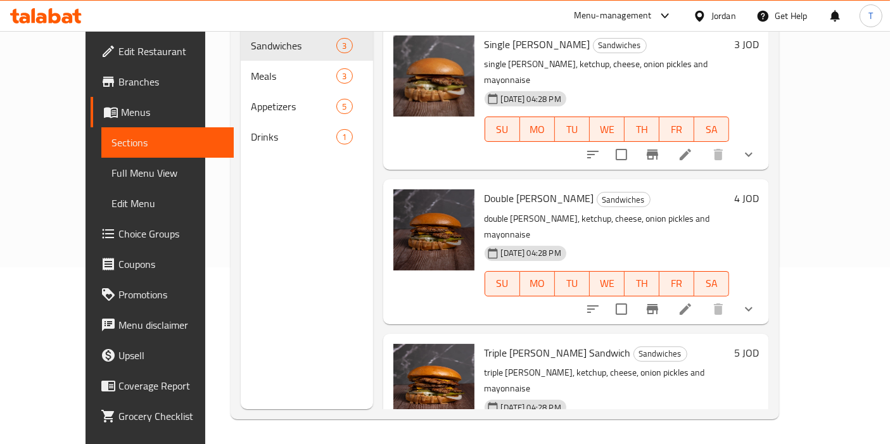
scroll to position [36, 0]
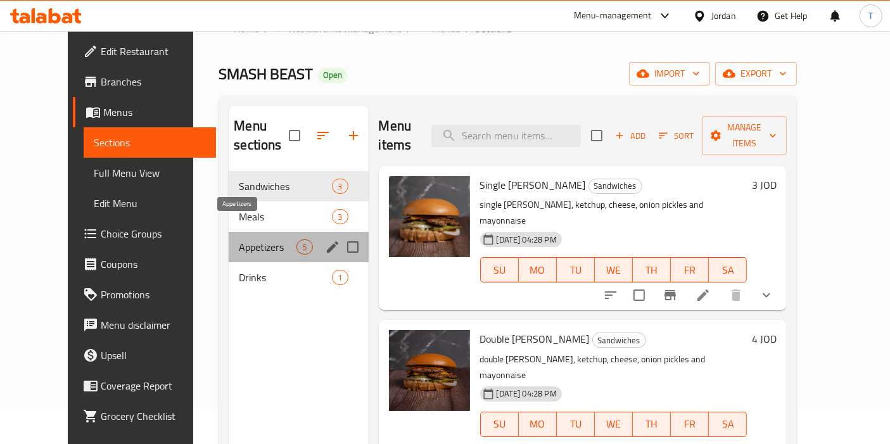
click at [239, 239] on span "Appetizers" at bounding box center [268, 246] width 58 height 15
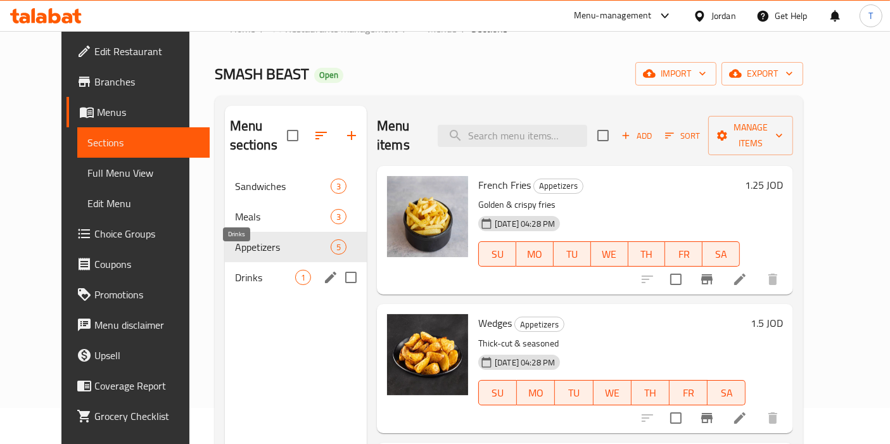
click at [235, 270] on span "Drinks" at bounding box center [265, 277] width 60 height 15
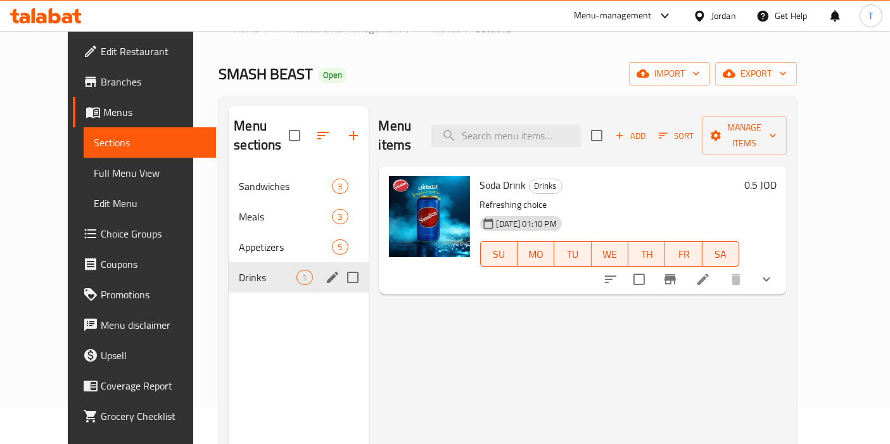
click at [239, 239] on span "Appetizers" at bounding box center [285, 246] width 93 height 15
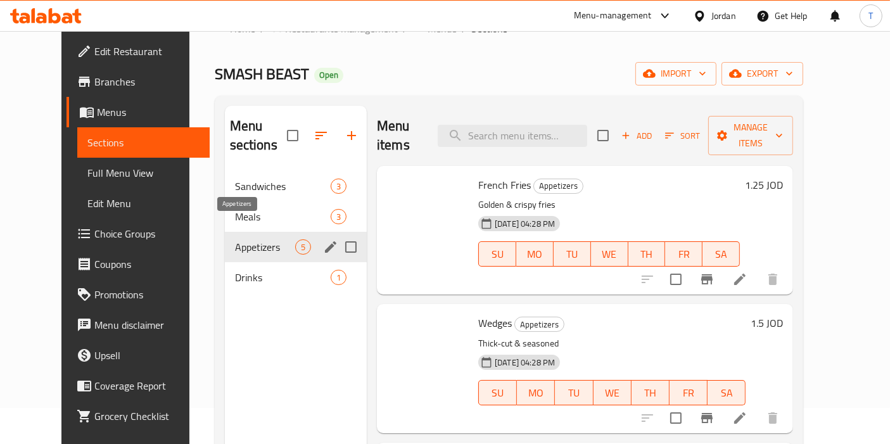
click at [235, 209] on span "Meals" at bounding box center [283, 216] width 96 height 15
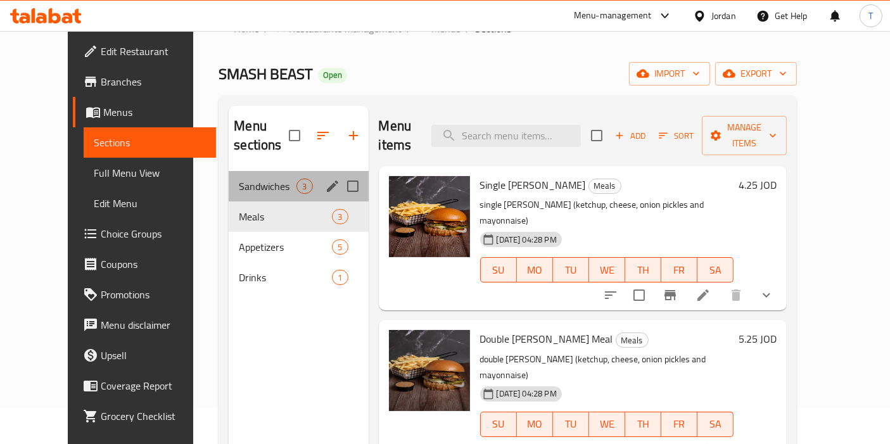
click at [229, 179] on div "Sandwiches 3" at bounding box center [298, 186] width 139 height 30
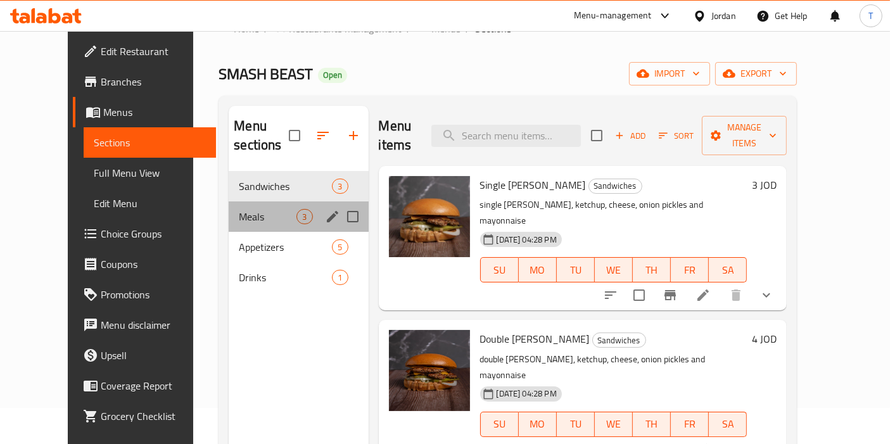
click at [229, 201] on div "Meals 3" at bounding box center [298, 216] width 139 height 30
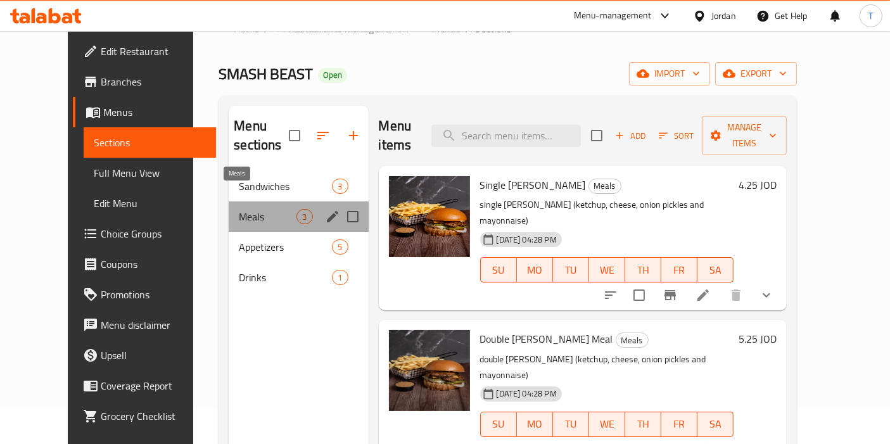
click at [239, 209] on span "Meals" at bounding box center [268, 216] width 58 height 15
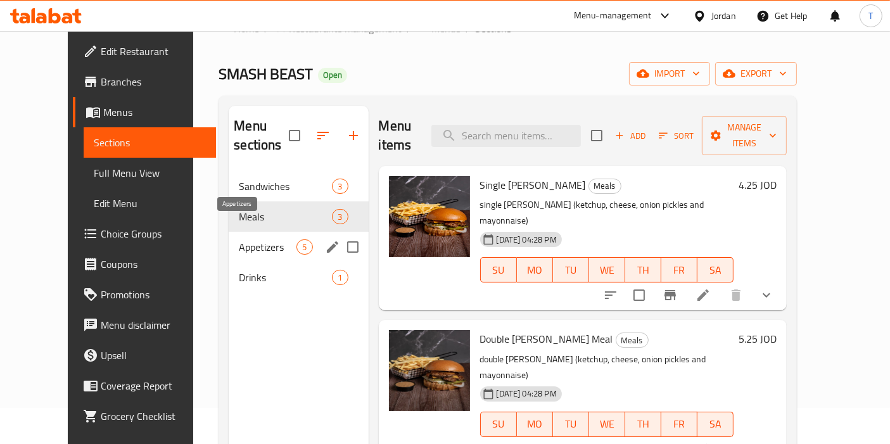
click at [239, 239] on span "Appetizers" at bounding box center [268, 246] width 58 height 15
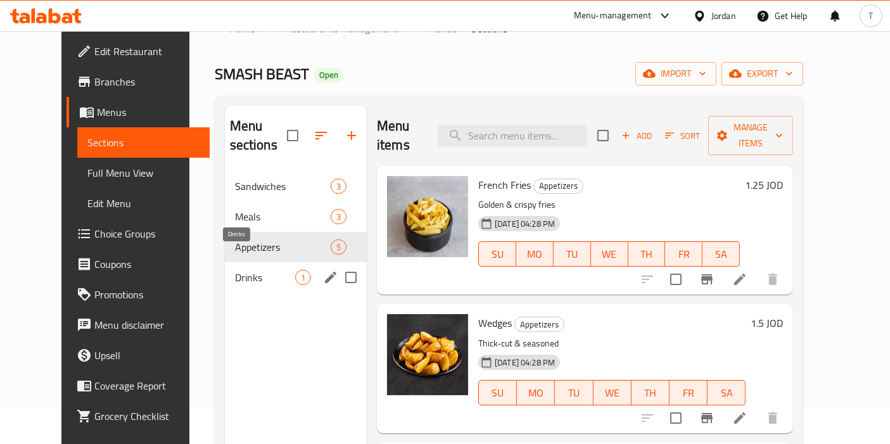
click at [235, 270] on span "Drinks" at bounding box center [265, 277] width 60 height 15
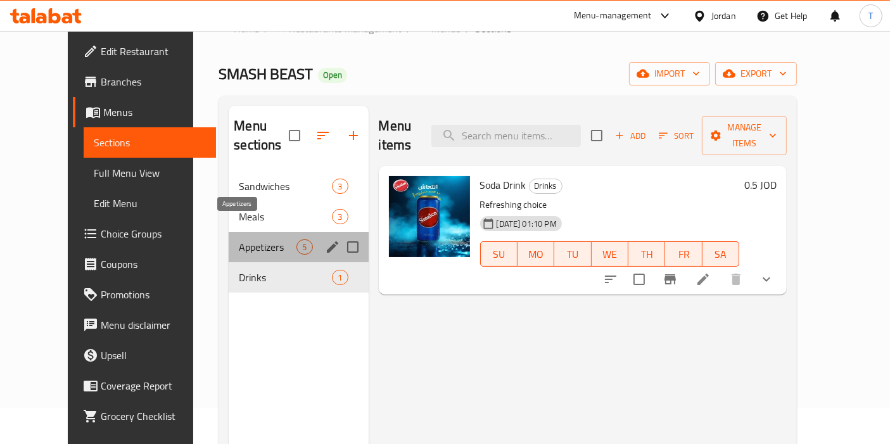
click at [239, 239] on span "Appetizers" at bounding box center [268, 246] width 58 height 15
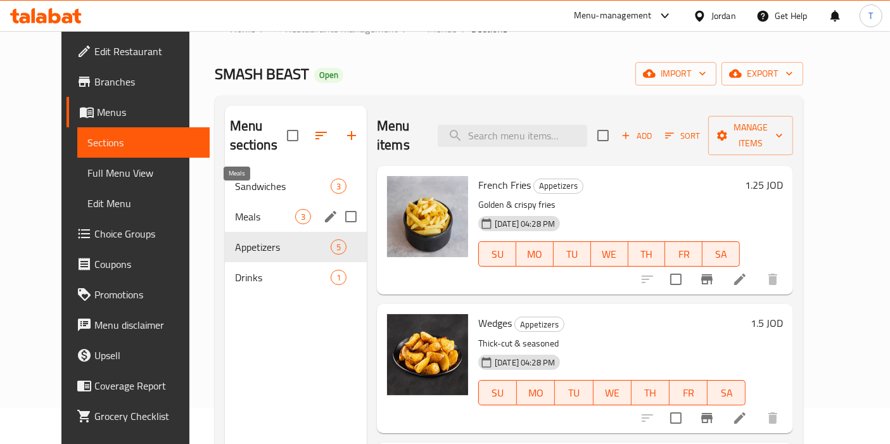
click at [235, 209] on span "Meals" at bounding box center [265, 216] width 60 height 15
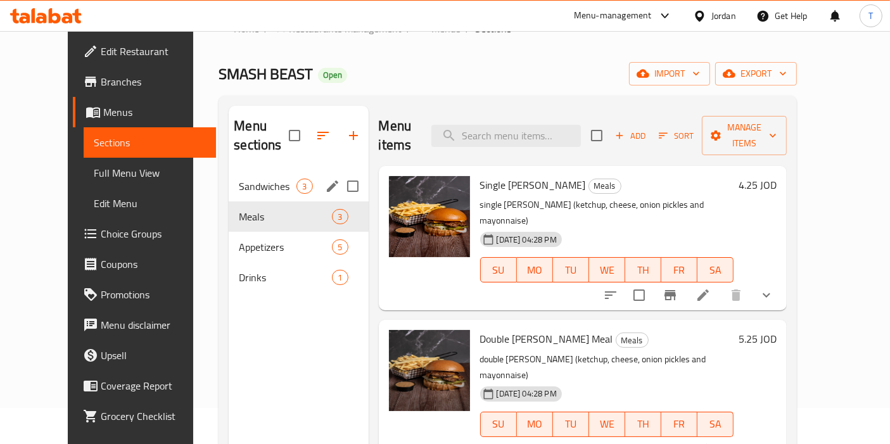
click at [239, 179] on span "Sandwiches" at bounding box center [268, 186] width 58 height 15
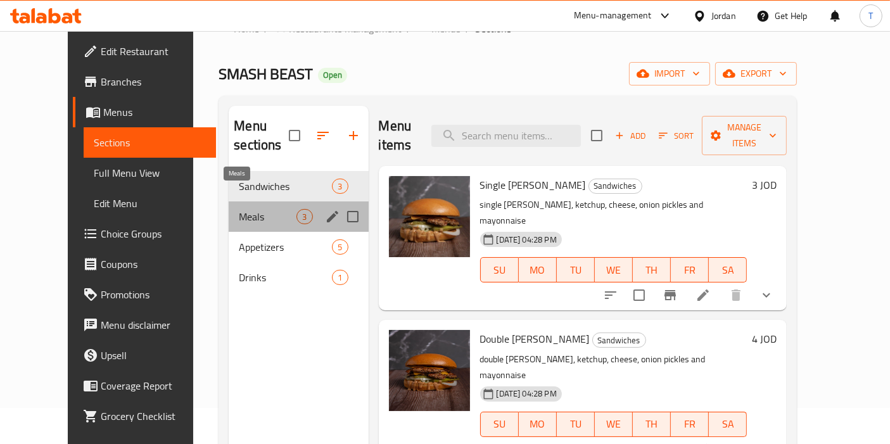
click at [239, 209] on span "Meals" at bounding box center [268, 216] width 58 height 15
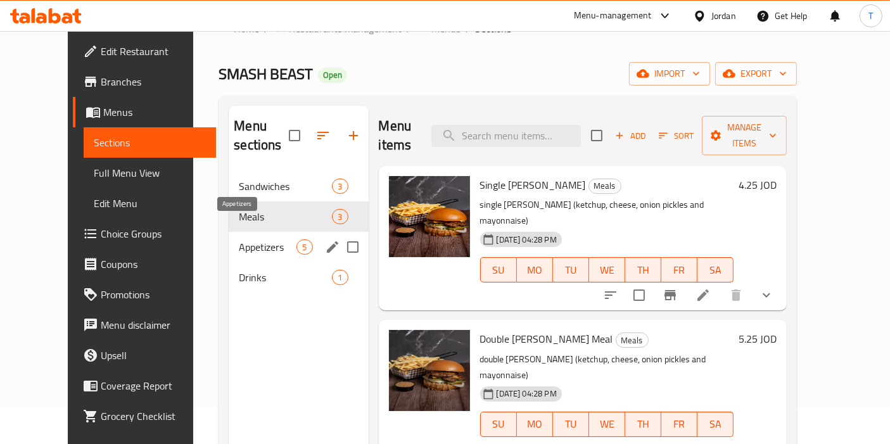
drag, startPoint x: 224, startPoint y: 220, endPoint x: 225, endPoint y: 243, distance: 23.4
click at [239, 239] on span "Appetizers" at bounding box center [268, 246] width 58 height 15
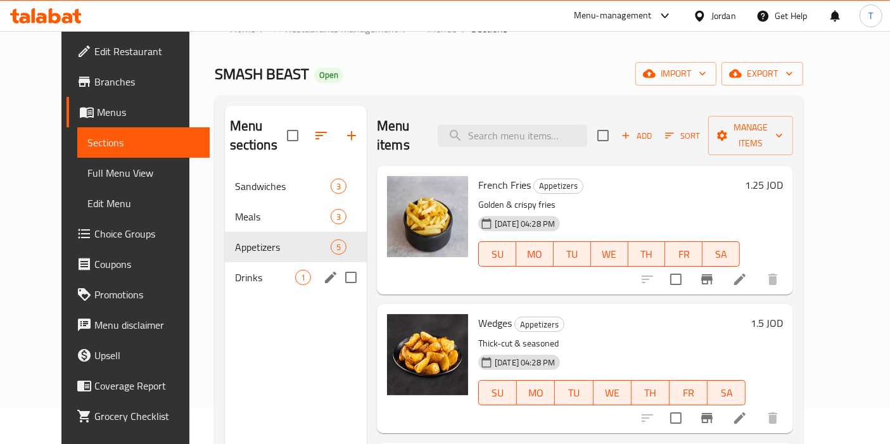
click at [235, 270] on span "Drinks" at bounding box center [265, 277] width 60 height 15
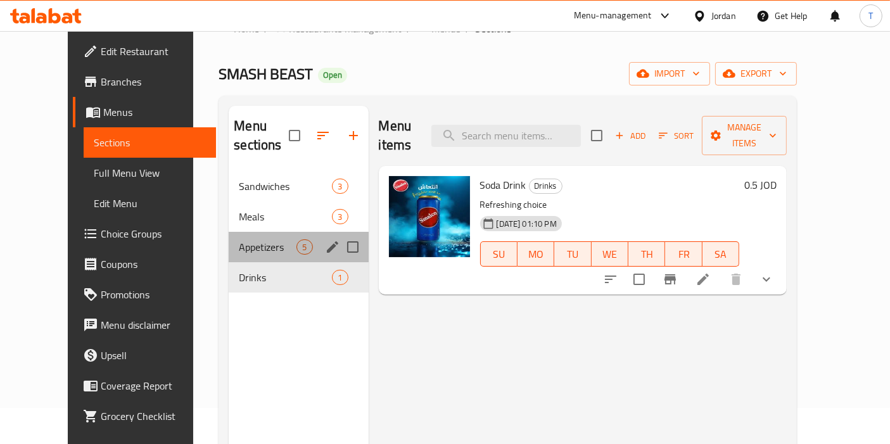
click at [238, 232] on div "Appetizers 5" at bounding box center [298, 247] width 139 height 30
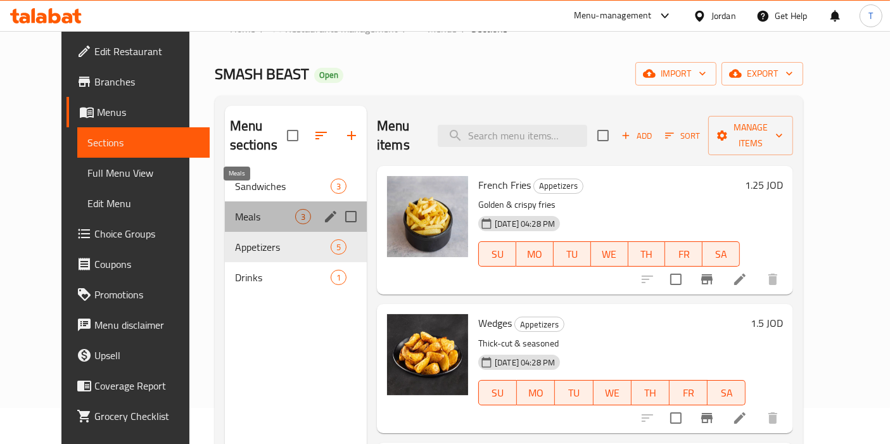
click at [238, 209] on span "Meals" at bounding box center [265, 216] width 60 height 15
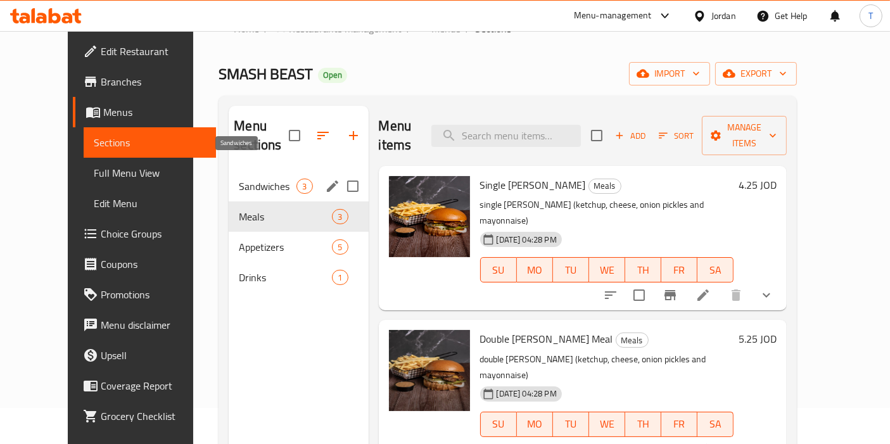
drag, startPoint x: 242, startPoint y: 173, endPoint x: 245, endPoint y: 187, distance: 14.3
click at [243, 179] on span "Sandwiches" at bounding box center [268, 186] width 58 height 15
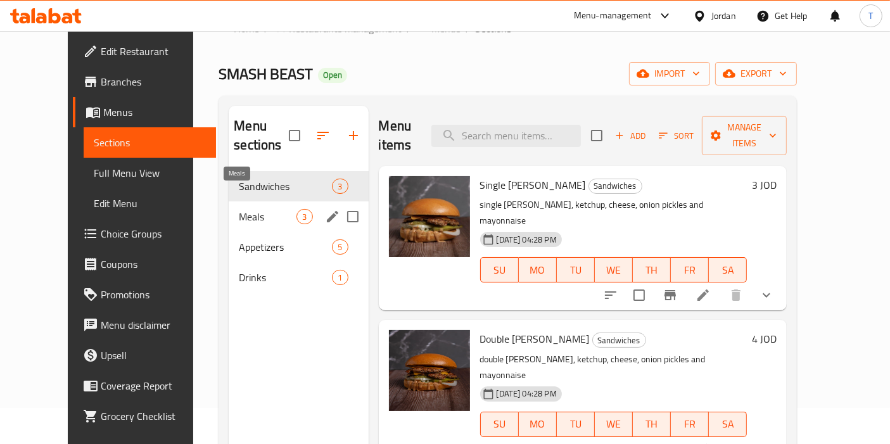
drag, startPoint x: 246, startPoint y: 203, endPoint x: 244, endPoint y: 210, distance: 7.8
click at [248, 205] on div "Meals 3" at bounding box center [298, 216] width 139 height 30
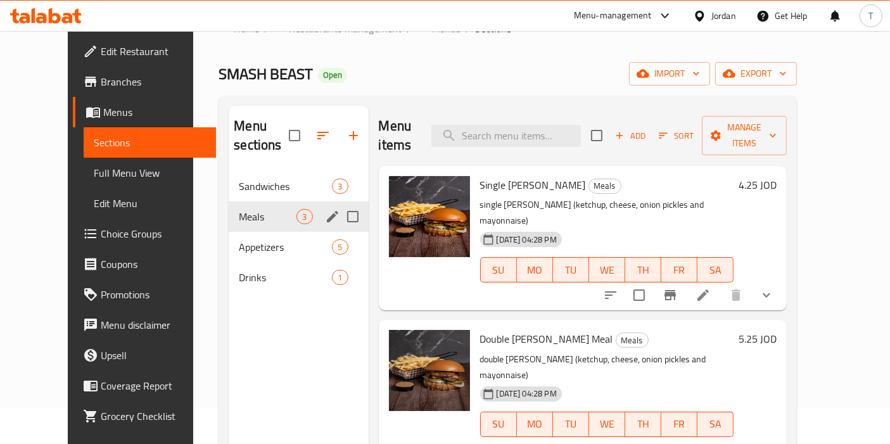
click at [240, 239] on span "Appetizers" at bounding box center [285, 246] width 93 height 15
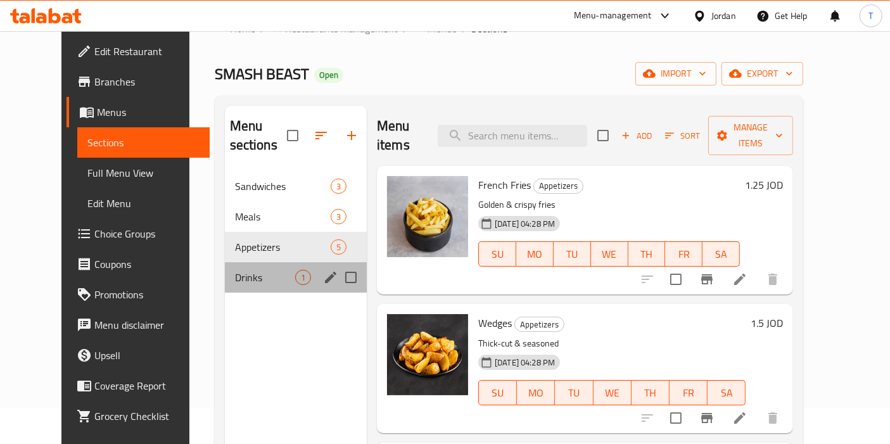
click at [229, 262] on div "Drinks 1" at bounding box center [296, 277] width 142 height 30
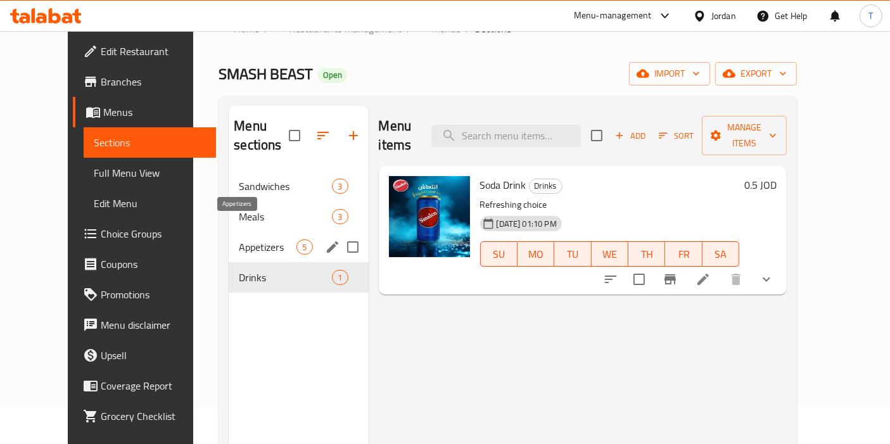
click at [244, 239] on span "Appetizers" at bounding box center [268, 246] width 58 height 15
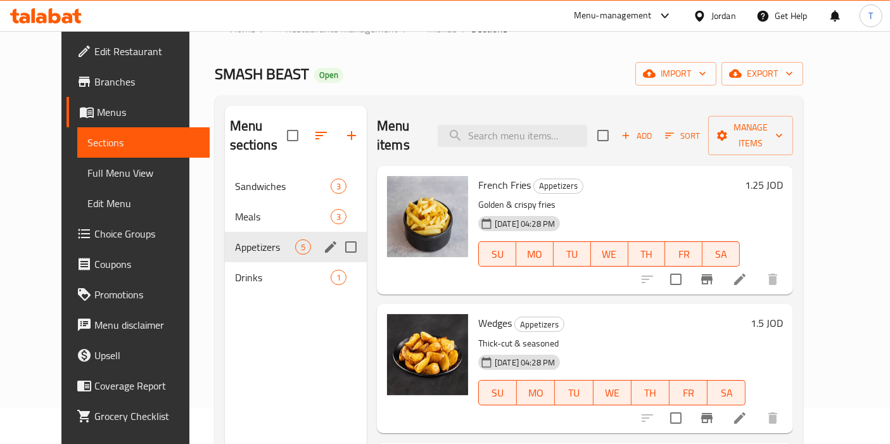
click at [242, 209] on span "Meals" at bounding box center [283, 216] width 96 height 15
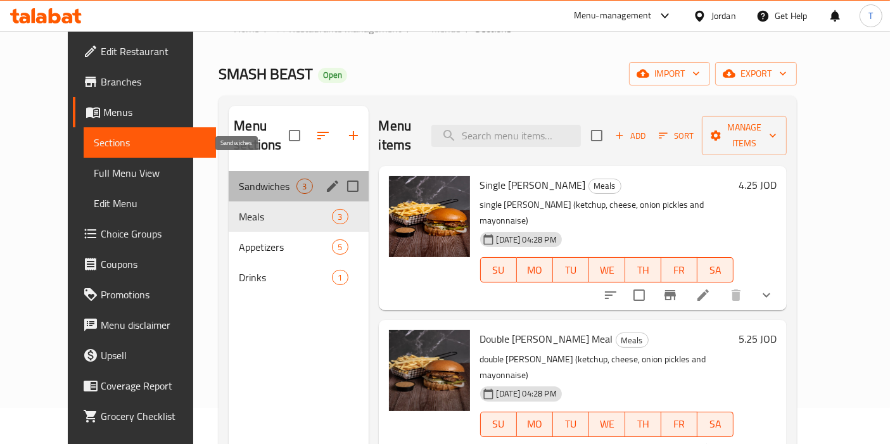
click at [244, 179] on span "Sandwiches" at bounding box center [268, 186] width 58 height 15
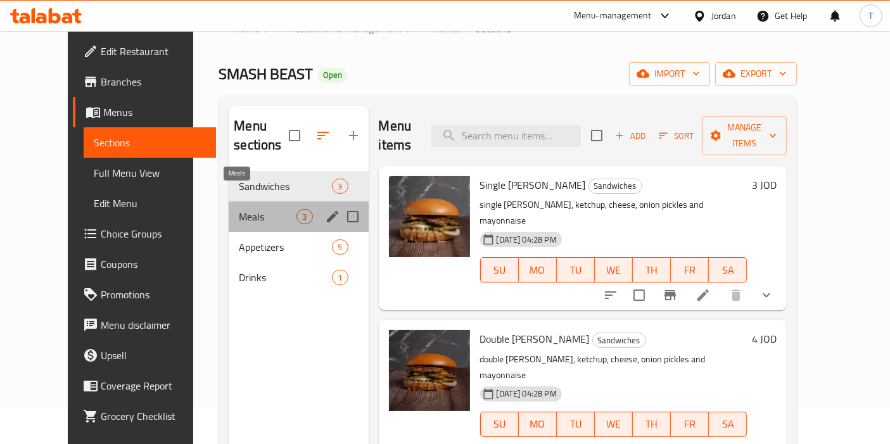
drag, startPoint x: 243, startPoint y: 196, endPoint x: 248, endPoint y: 206, distance: 11.3
click at [243, 209] on span "Meals" at bounding box center [268, 216] width 58 height 15
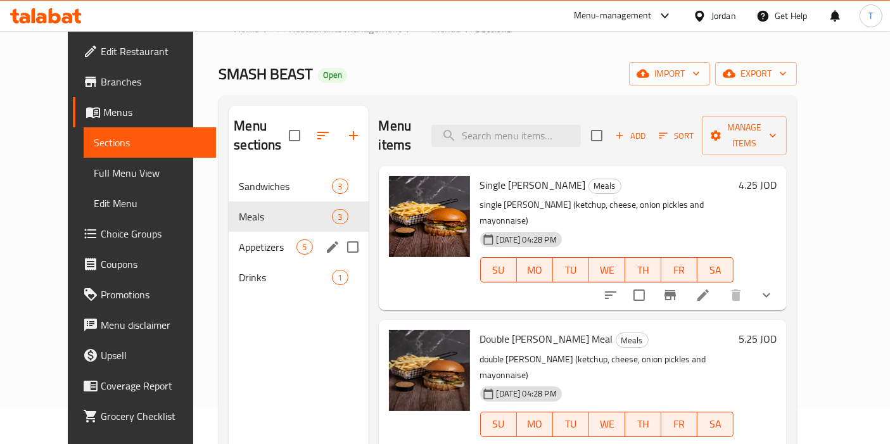
drag, startPoint x: 254, startPoint y: 218, endPoint x: 241, endPoint y: 232, distance: 19.3
click at [255, 232] on div "Appetizers 5" at bounding box center [298, 247] width 139 height 30
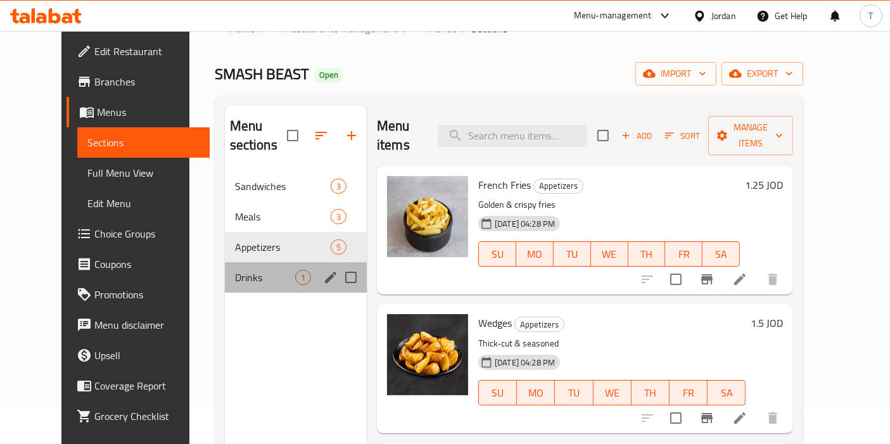
click at [232, 262] on div "Drinks 1" at bounding box center [296, 277] width 142 height 30
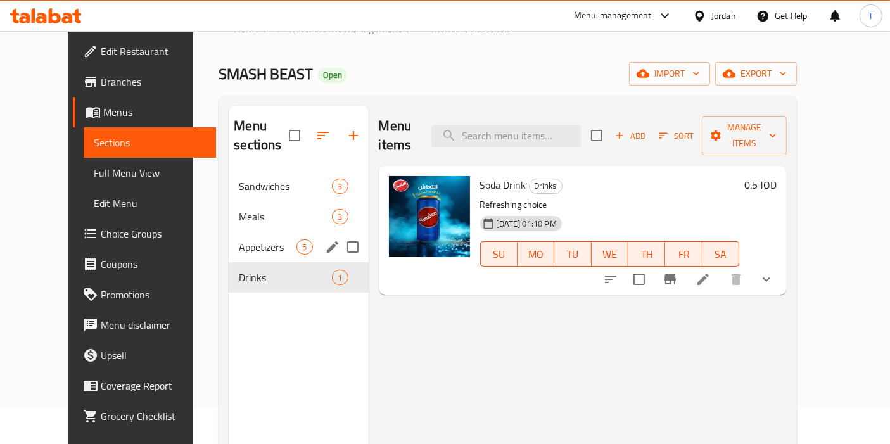
click at [239, 239] on span "Appetizers" at bounding box center [268, 246] width 58 height 15
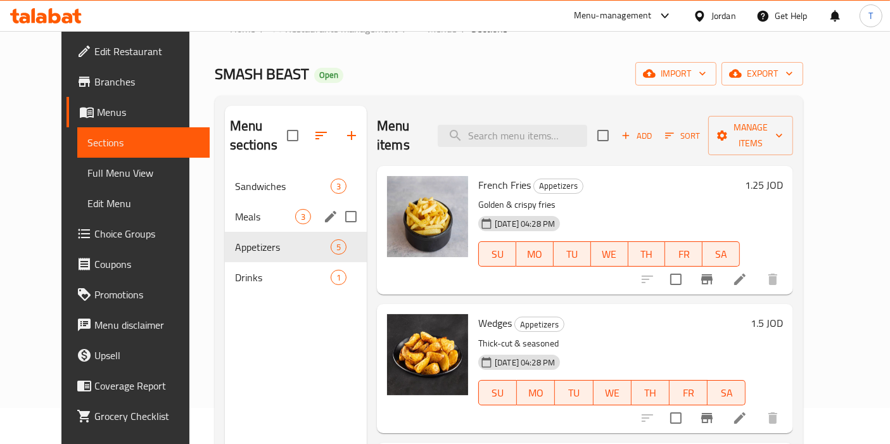
click at [235, 209] on span "Meals" at bounding box center [265, 216] width 60 height 15
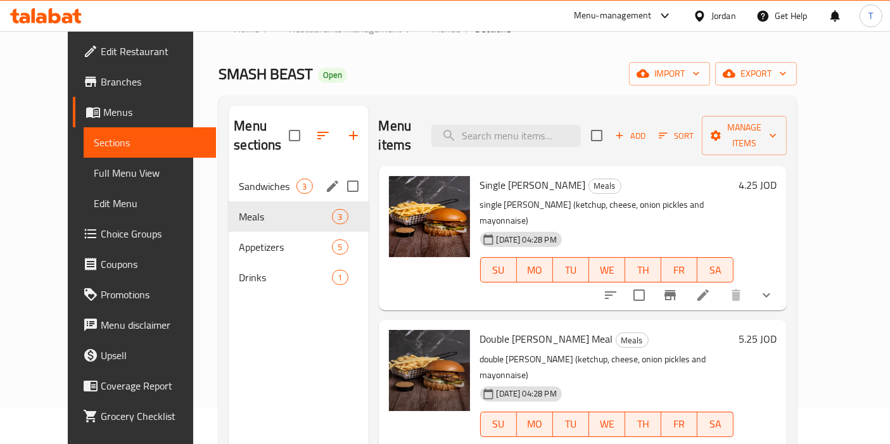
click at [231, 176] on div "Sandwiches 3" at bounding box center [298, 186] width 139 height 30
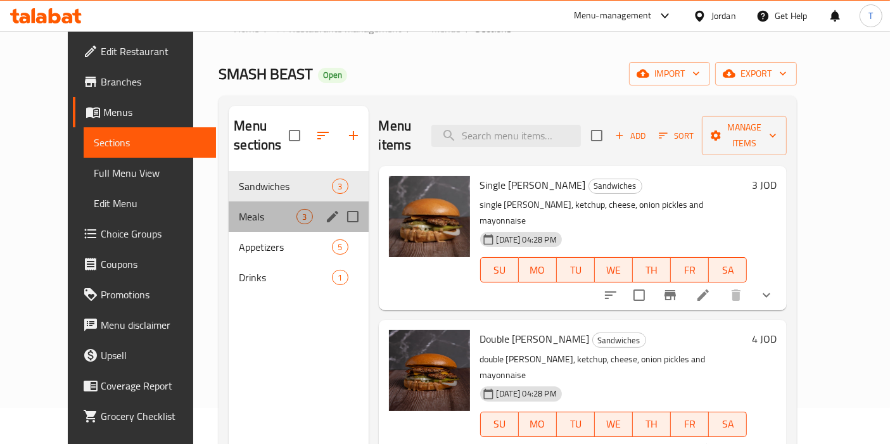
click at [235, 205] on div "Meals 3" at bounding box center [298, 216] width 139 height 30
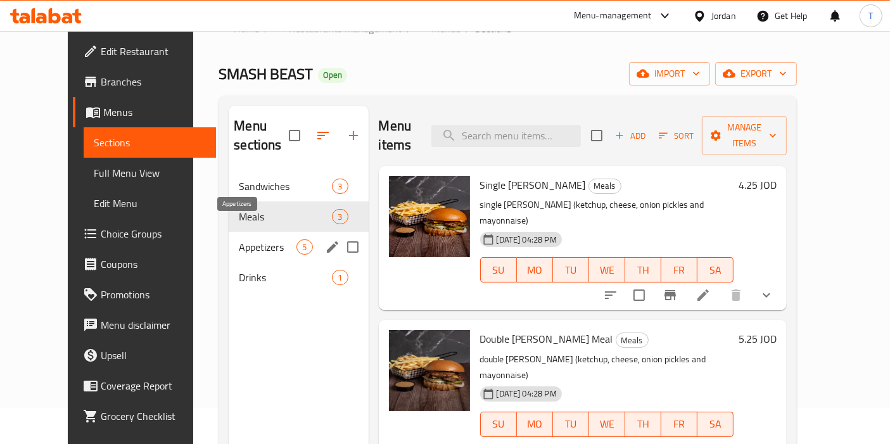
click at [239, 239] on span "Appetizers" at bounding box center [268, 246] width 58 height 15
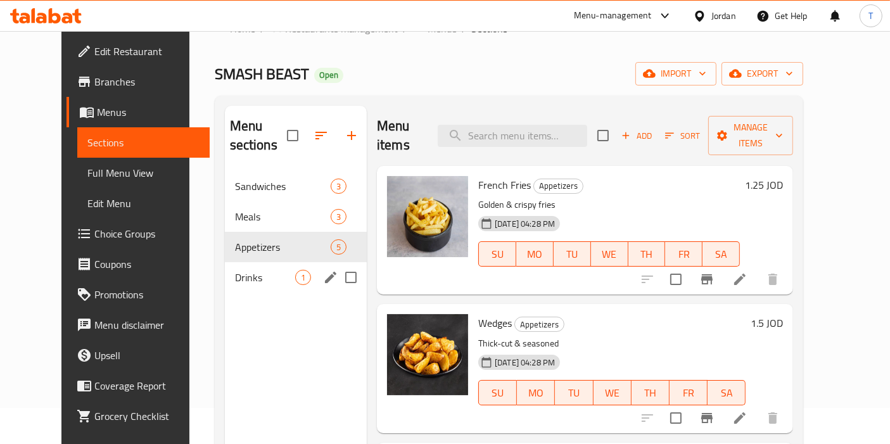
click at [229, 262] on div "Drinks 1" at bounding box center [296, 277] width 142 height 30
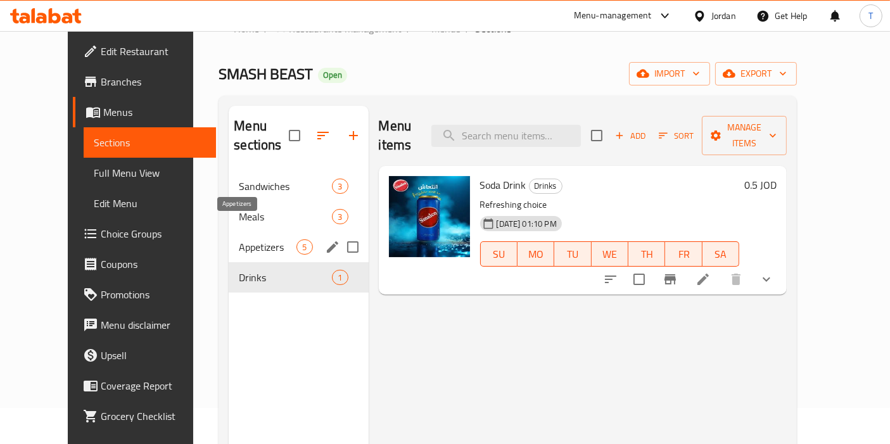
click at [231, 209] on div "Meals 3" at bounding box center [298, 216] width 139 height 30
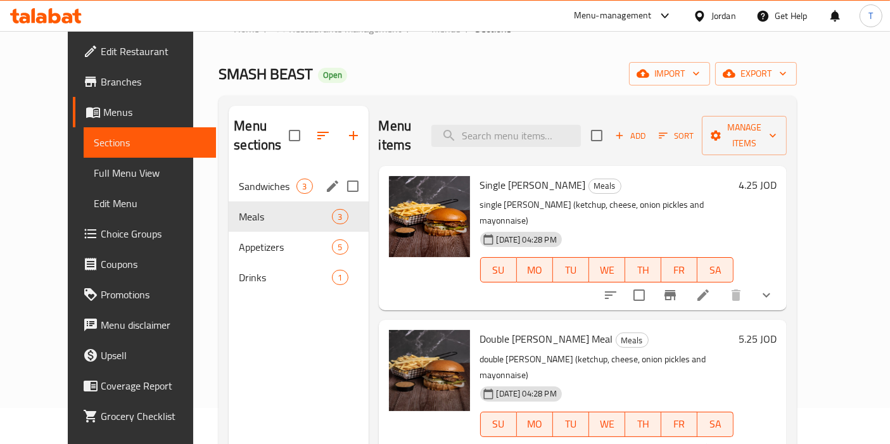
click at [239, 179] on span "Sandwiches" at bounding box center [268, 186] width 58 height 15
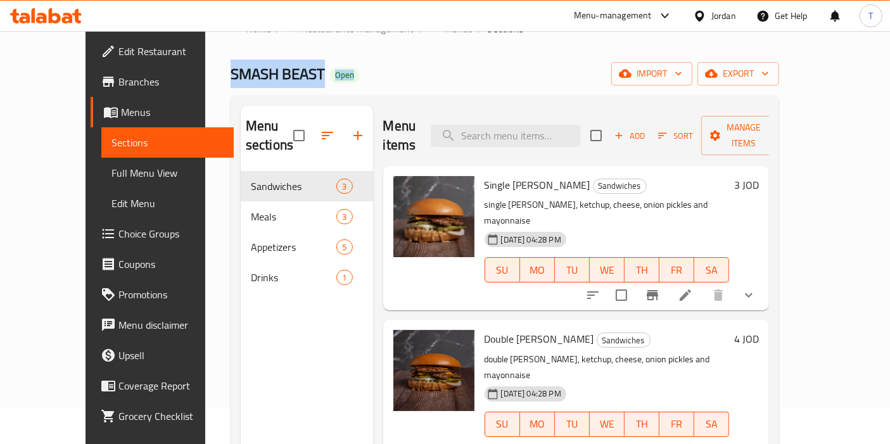
drag, startPoint x: 167, startPoint y: 75, endPoint x: 436, endPoint y: 64, distance: 269.4
click at [436, 65] on div "Home / Restaurants management / Menus / Sections SMASH BEAST Open import export…" at bounding box center [504, 290] width 599 height 590
drag, startPoint x: 436, startPoint y: 64, endPoint x: 435, endPoint y: 71, distance: 7.0
click at [435, 64] on div "SMASH BEAST Open import export" at bounding box center [505, 73] width 549 height 23
click at [443, 78] on div "SMASH BEAST Open import export" at bounding box center [505, 73] width 549 height 23
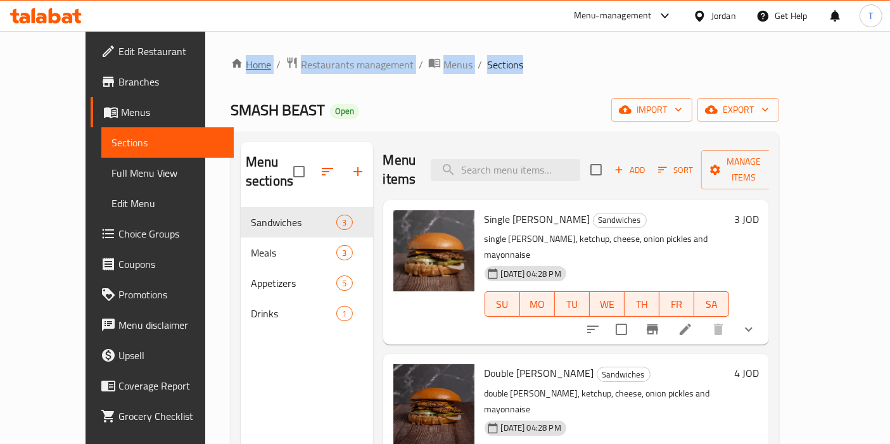
drag, startPoint x: 383, startPoint y: 63, endPoint x: 174, endPoint y: 63, distance: 209.7
click at [231, 63] on ol "Home / Restaurants management / Menus / Sections" at bounding box center [505, 64] width 549 height 16
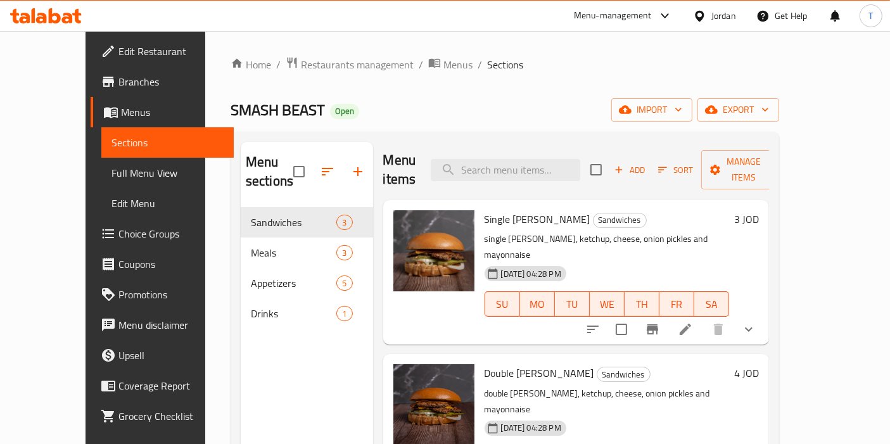
click at [205, 56] on div "Home / Restaurants management / Menus / Sections SMASH BEAST Open import export…" at bounding box center [504, 326] width 599 height 590
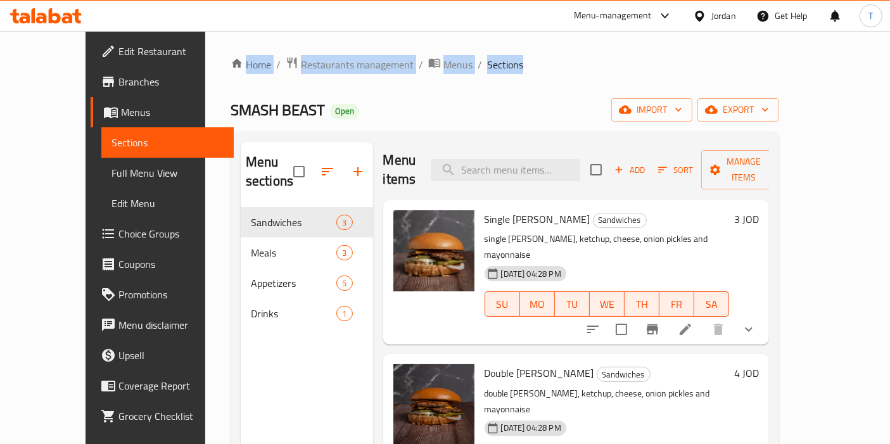
drag, startPoint x: 149, startPoint y: 58, endPoint x: 590, endPoint y: 61, distance: 440.2
click at [590, 61] on div "Home / Restaurants management / Menus / Sections SMASH BEAST Open import export…" at bounding box center [504, 326] width 599 height 590
click at [590, 61] on ol "Home / Restaurants management / Menus / Sections" at bounding box center [505, 64] width 549 height 16
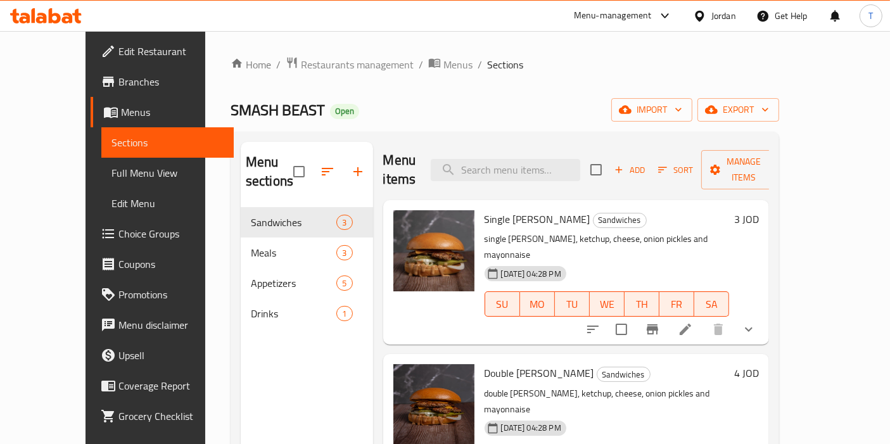
drag, startPoint x: 843, startPoint y: 379, endPoint x: 526, endPoint y: 66, distance: 445.7
click at [526, 66] on ol "Home / Restaurants management / Menus / Sections" at bounding box center [505, 64] width 549 height 16
drag, startPoint x: 537, startPoint y: 80, endPoint x: 402, endPoint y: 106, distance: 137.5
click at [402, 106] on div "Home / Restaurants management / Menus / Sections SMASH BEAST Open import export…" at bounding box center [505, 326] width 549 height 540
drag, startPoint x: 402, startPoint y: 106, endPoint x: 408, endPoint y: 111, distance: 7.2
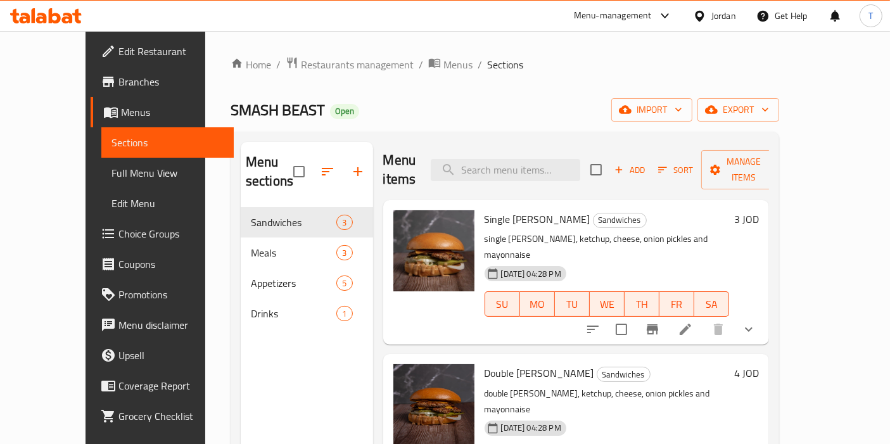
click at [403, 106] on div "SMASH BEAST Open import export" at bounding box center [505, 109] width 549 height 23
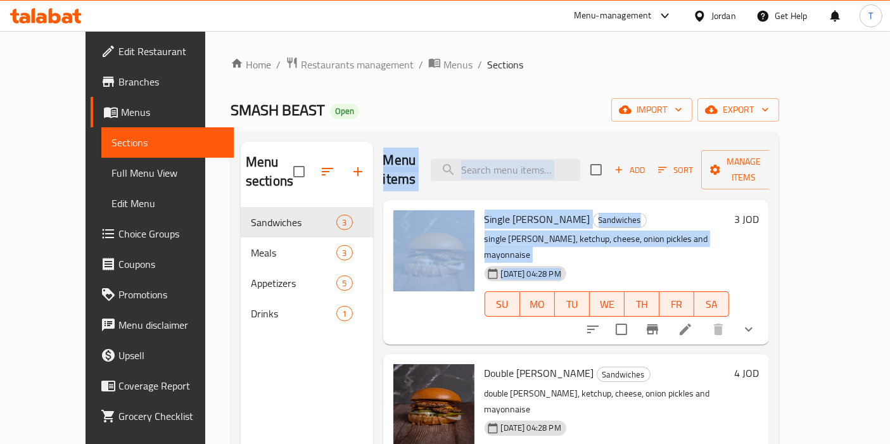
drag, startPoint x: 364, startPoint y: 160, endPoint x: 612, endPoint y: 231, distance: 258.2
click at [612, 231] on div "Menu items Add Sort Manage items Single Patty Sandwich Sandwiches single patty,…" at bounding box center [571, 364] width 397 height 444
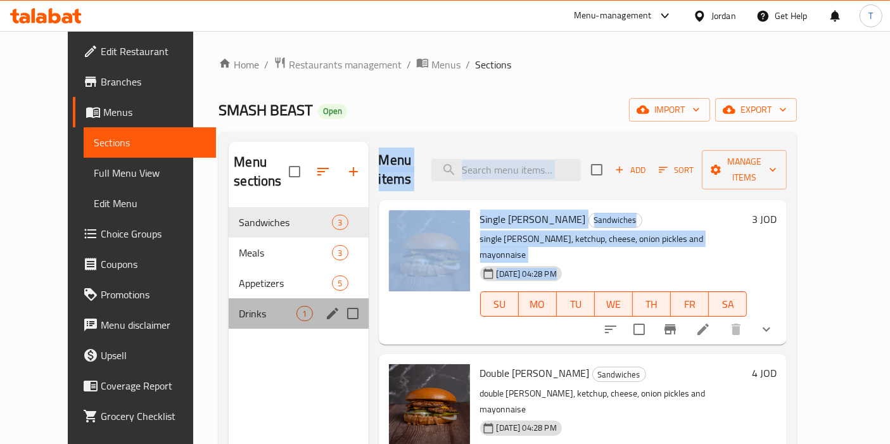
click at [351, 308] on div "Drinks 1" at bounding box center [298, 313] width 139 height 30
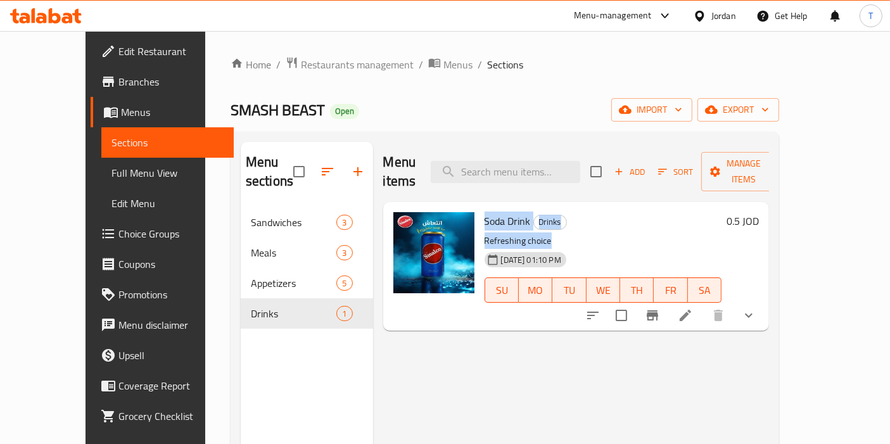
drag, startPoint x: 535, startPoint y: 215, endPoint x: 460, endPoint y: 202, distance: 75.9
click at [479, 207] on div "Soda Drink Drinks Refreshing choice 22-07-2025 01:10 PM SU MO TU WE TH FR SA" at bounding box center [603, 266] width 248 height 118
click at [570, 213] on div "Soda Drink Drinks Refreshing choice 22-07-2025 01:10 PM SU MO TU WE TH FR SA" at bounding box center [603, 266] width 248 height 118
drag, startPoint x: 585, startPoint y: 227, endPoint x: 461, endPoint y: 198, distance: 127.5
click at [479, 207] on div "Soda Drink Drinks Refreshing choice 22-07-2025 01:10 PM SU MO TU WE TH FR SA" at bounding box center [603, 266] width 248 height 118
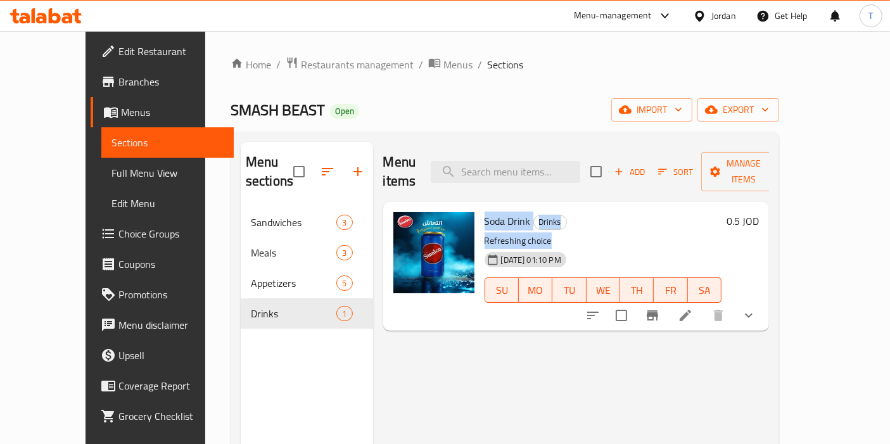
click at [479, 207] on div "Soda Drink Drinks Refreshing choice 22-07-2025 01:10 PM SU MO TU WE TH FR SA" at bounding box center [603, 266] width 248 height 118
